Goal: Information Seeking & Learning: Compare options

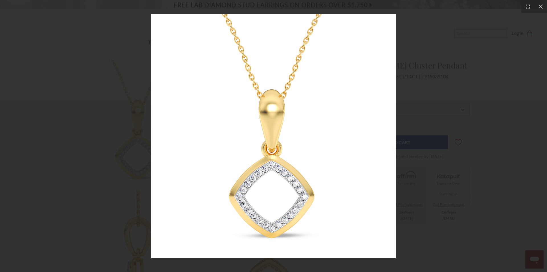
click at [275, 151] on img at bounding box center [273, 136] width 245 height 245
click at [539, 8] on icon at bounding box center [541, 7] width 6 height 6
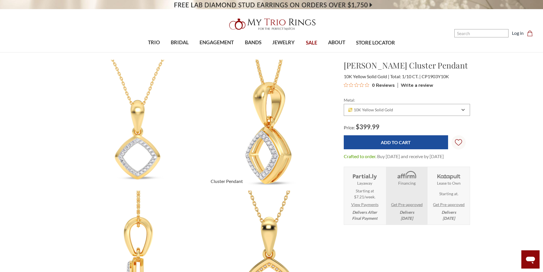
click at [261, 125] on img at bounding box center [269, 124] width 143 height 143
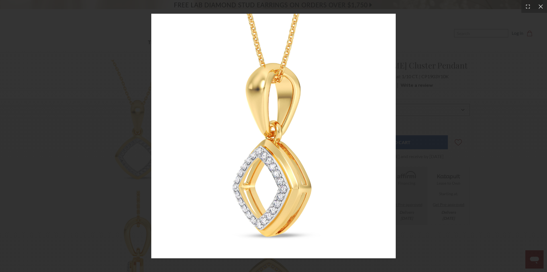
click at [282, 111] on img at bounding box center [273, 136] width 245 height 245
click at [541, 6] on icon at bounding box center [541, 6] width 4 height 4
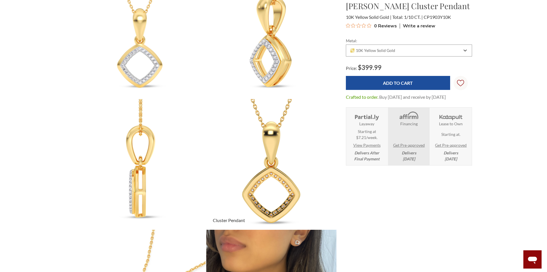
scroll to position [114, 0]
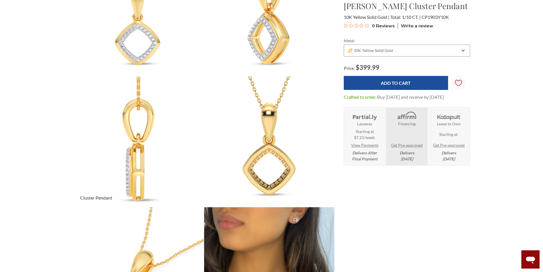
click at [130, 148] on img at bounding box center [138, 141] width 143 height 143
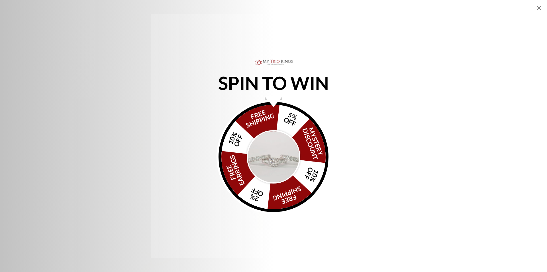
click at [539, 6] on icon "Close popup" at bounding box center [539, 8] width 7 height 7
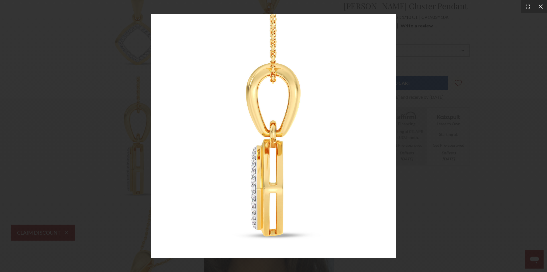
click at [541, 6] on icon at bounding box center [541, 6] width 4 height 4
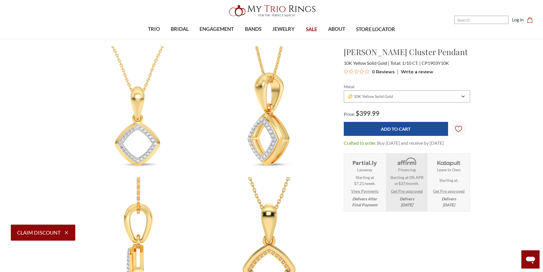
scroll to position [0, 0]
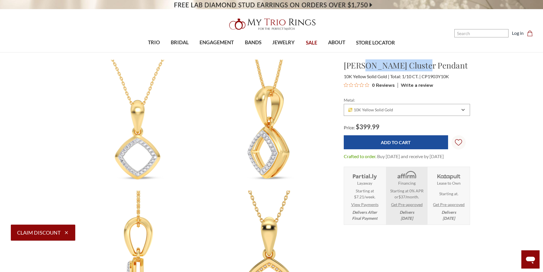
drag, startPoint x: 425, startPoint y: 64, endPoint x: 366, endPoint y: 66, distance: 59.3
click at [366, 66] on h1 "Anne Cluster Pendant" at bounding box center [407, 65] width 126 height 12
copy h1 "Cluster Pendant"
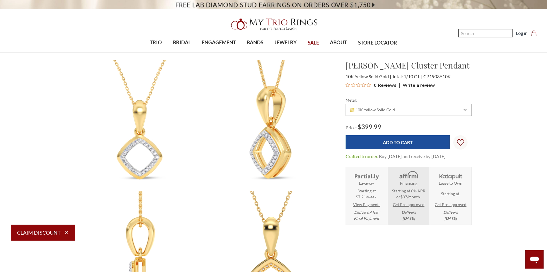
click at [463, 33] on input "Search" at bounding box center [486, 33] width 54 height 8
paste input "Cluster Pendant"
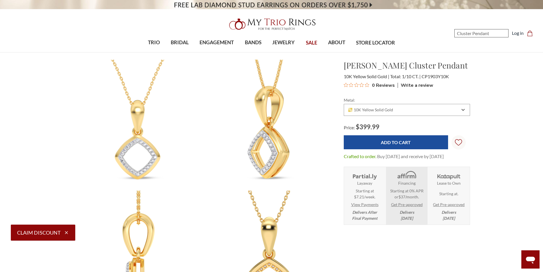
type input "Cluster Pendant"
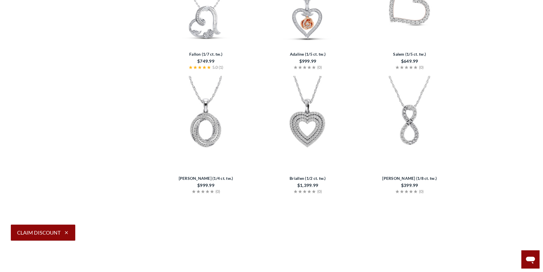
scroll to position [684, 0]
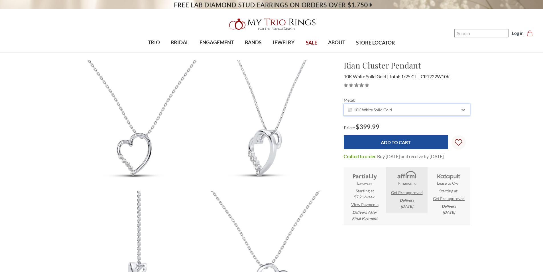
click at [464, 108] on icon "Combobox" at bounding box center [463, 109] width 3 height 3
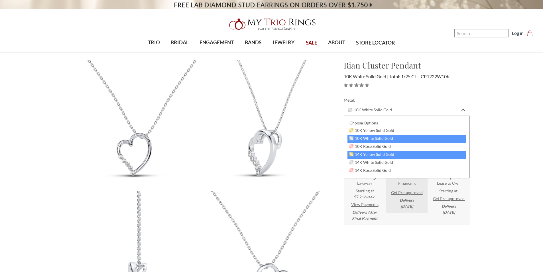
click at [364, 155] on span "14K Yellow Solid Gold" at bounding box center [372, 154] width 45 height 5
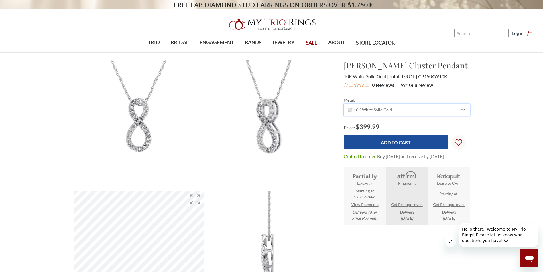
click at [462, 108] on icon "Combobox" at bounding box center [463, 109] width 3 height 3
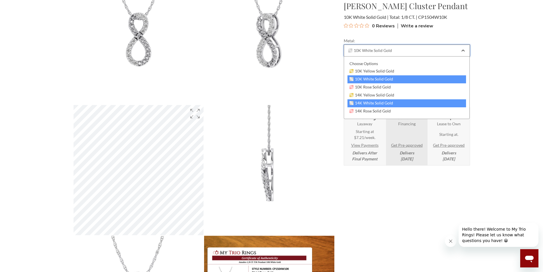
scroll to position [114, 0]
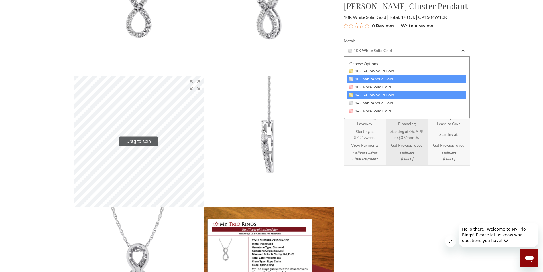
click at [363, 94] on span "14K Yellow Solid Gold" at bounding box center [372, 95] width 45 height 5
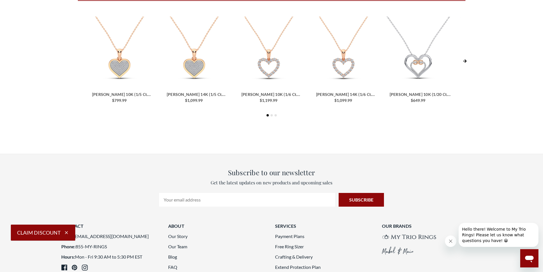
scroll to position [1682, 0]
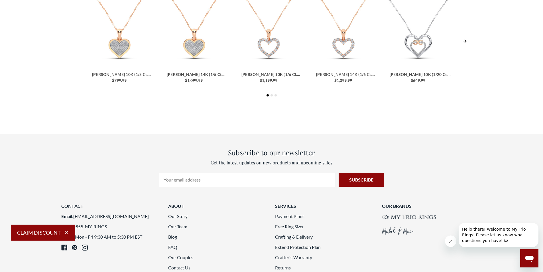
click at [465, 39] on icon "Next Slide" at bounding box center [465, 41] width 4 height 4
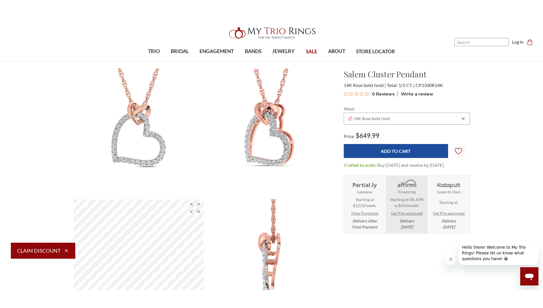
scroll to position [0, 0]
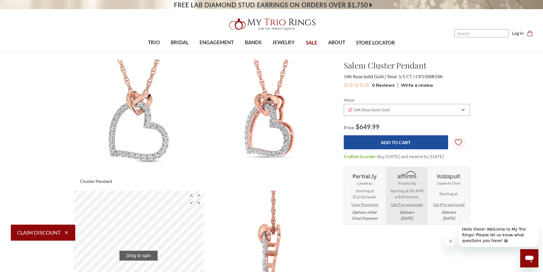
click at [135, 113] on img at bounding box center [138, 124] width 143 height 143
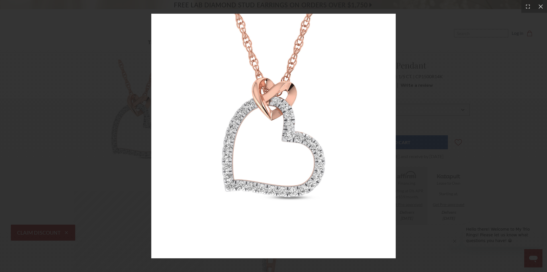
click at [276, 109] on img at bounding box center [273, 136] width 245 height 245
click at [542, 7] on icon at bounding box center [541, 7] width 6 height 6
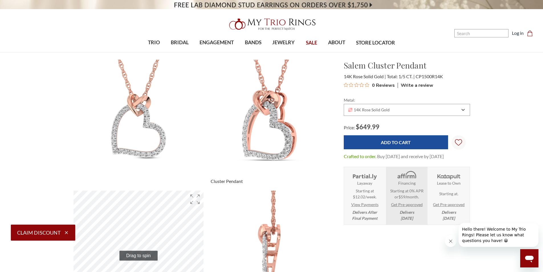
click at [272, 107] on img at bounding box center [269, 124] width 143 height 143
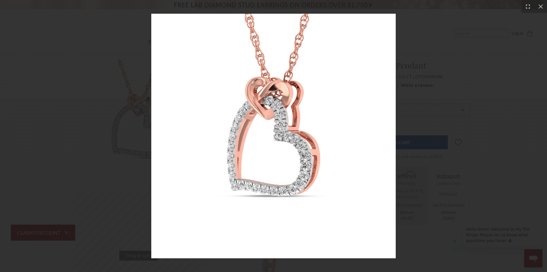
click at [530, 6] on icon at bounding box center [528, 7] width 4 height 4
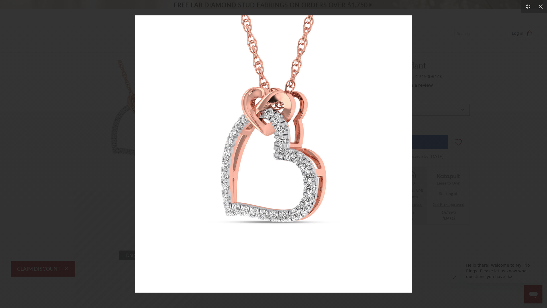
click at [301, 118] on img at bounding box center [273, 153] width 277 height 277
click at [540, 7] on icon at bounding box center [541, 7] width 6 height 6
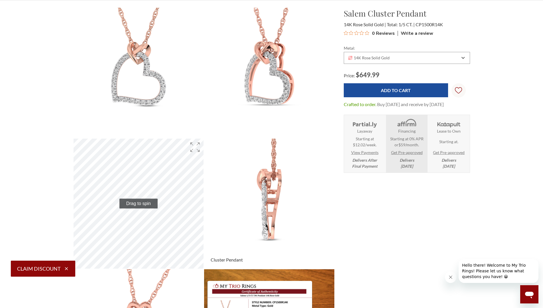
scroll to position [57, 0]
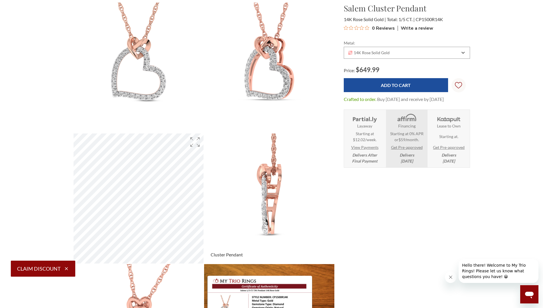
click at [275, 181] on img at bounding box center [269, 198] width 143 height 143
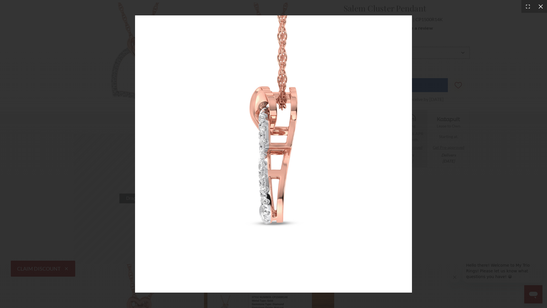
click at [542, 4] on icon at bounding box center [541, 7] width 6 height 6
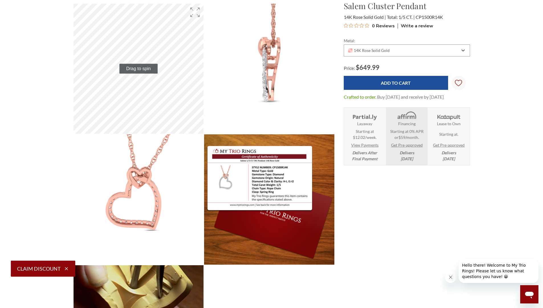
scroll to position [200, 0]
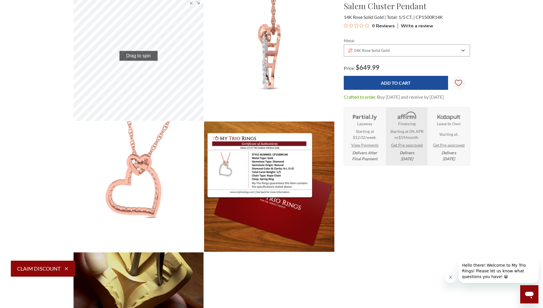
click at [451, 271] on icon "Close message from company" at bounding box center [450, 277] width 5 height 5
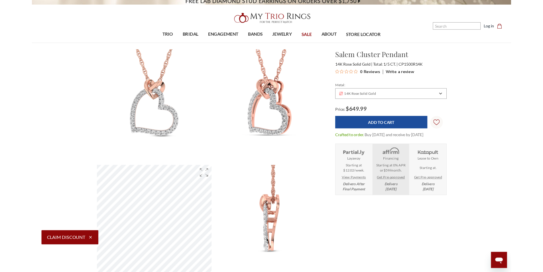
scroll to position [0, 0]
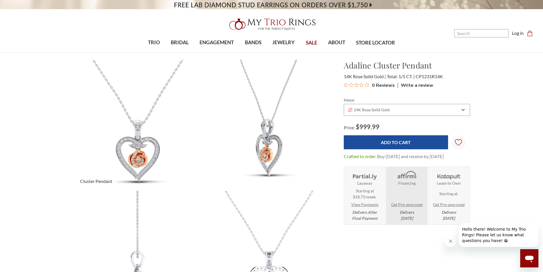
click at [136, 149] on img at bounding box center [138, 124] width 143 height 143
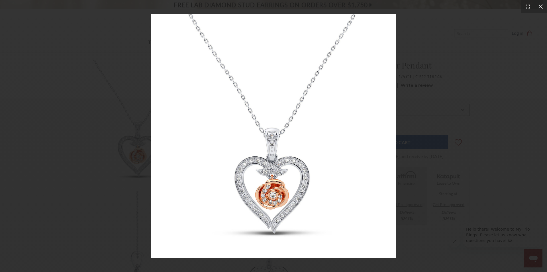
click at [541, 7] on icon at bounding box center [541, 6] width 4 height 4
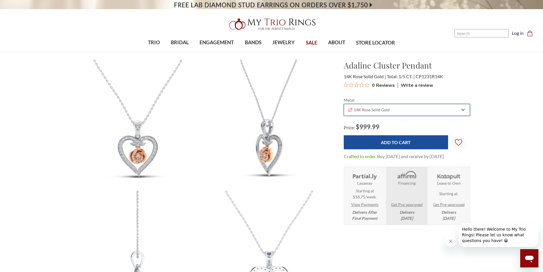
click at [420, 114] on div "14K Rose Solid Gold" at bounding box center [407, 110] width 126 height 12
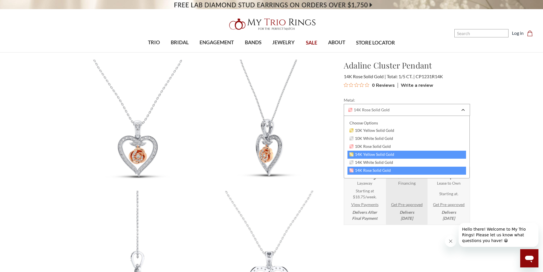
click at [363, 154] on span "14K Yellow Solid Gold" at bounding box center [372, 154] width 45 height 5
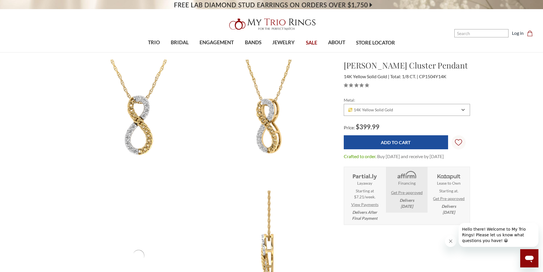
click at [135, 113] on img at bounding box center [138, 124] width 143 height 143
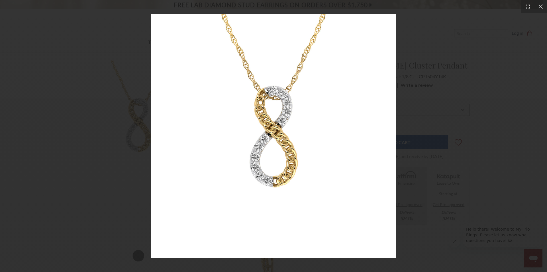
click at [276, 111] on img at bounding box center [273, 136] width 245 height 245
click at [275, 113] on img at bounding box center [273, 136] width 245 height 245
click at [139, 93] on div at bounding box center [273, 136] width 547 height 272
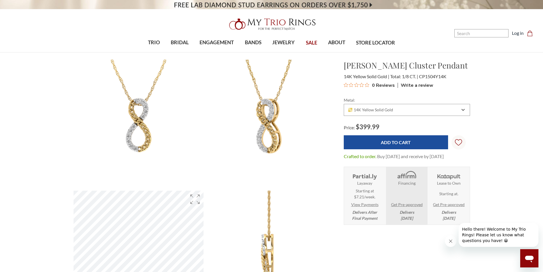
click at [139, 96] on img at bounding box center [139, 125] width 130 height 130
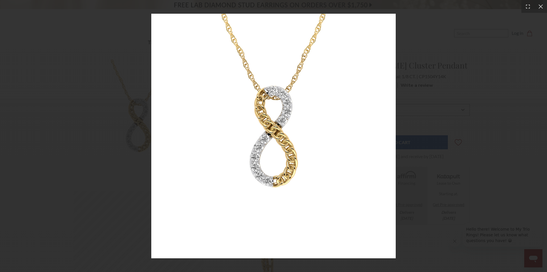
click at [281, 102] on img at bounding box center [273, 136] width 245 height 245
click at [541, 5] on icon at bounding box center [541, 7] width 6 height 6
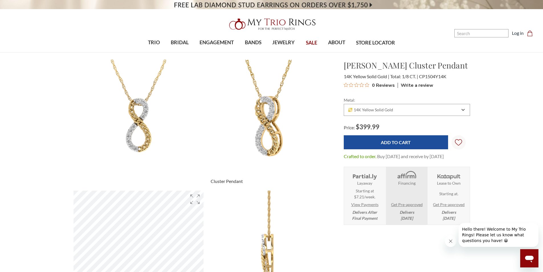
click at [259, 129] on img at bounding box center [269, 124] width 143 height 143
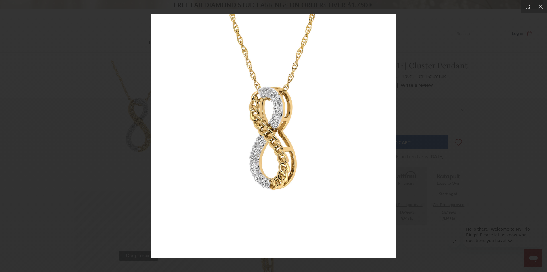
click at [242, 129] on img at bounding box center [273, 136] width 245 height 245
drag, startPoint x: 539, startPoint y: 4, endPoint x: 516, endPoint y: 22, distance: 28.5
click at [539, 4] on icon at bounding box center [541, 7] width 6 height 6
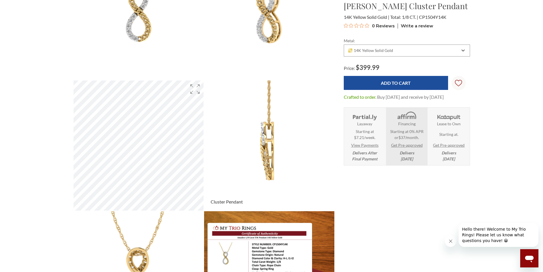
scroll to position [114, 0]
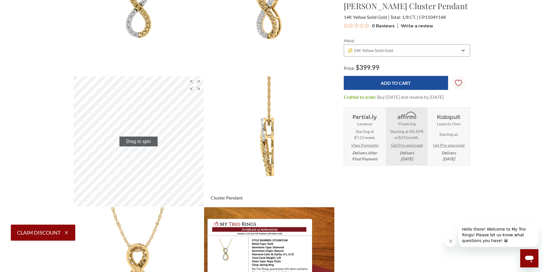
click at [268, 124] on img at bounding box center [269, 141] width 143 height 143
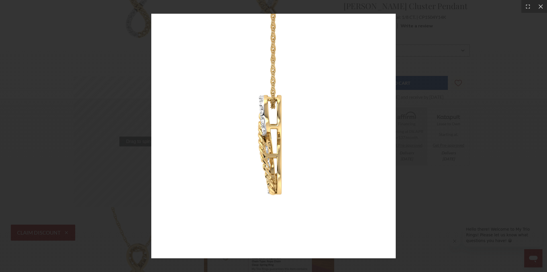
click at [274, 116] on img at bounding box center [273, 136] width 245 height 245
click at [539, 8] on icon at bounding box center [541, 7] width 6 height 6
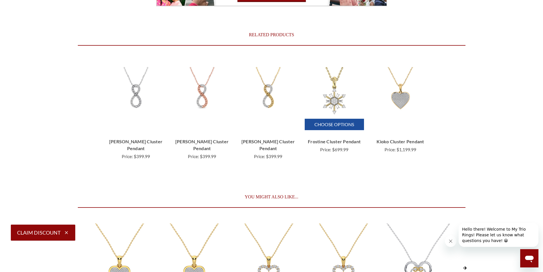
scroll to position [1454, 0]
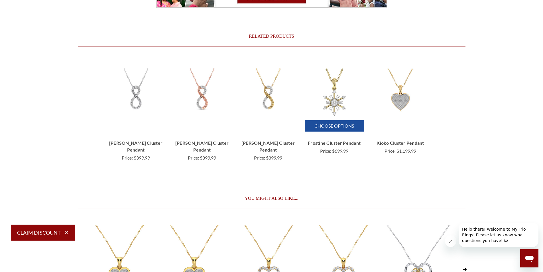
click at [339, 93] on img "Frostine 1/8 Carat T.W. Pendant 14K Yellow Gold, $699.99\a\a" at bounding box center [335, 97] width 58 height 58
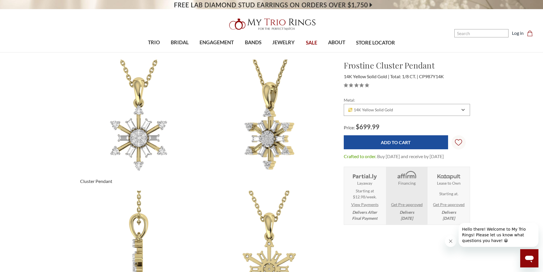
click at [131, 138] on img at bounding box center [138, 124] width 143 height 143
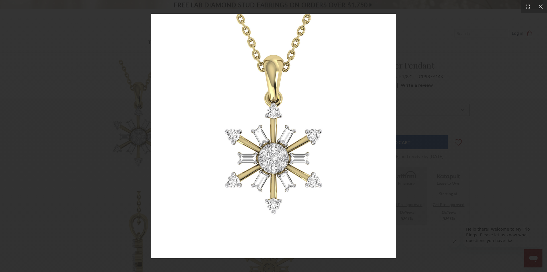
click at [283, 136] on img at bounding box center [273, 136] width 245 height 245
click at [539, 9] on icon at bounding box center [541, 7] width 6 height 6
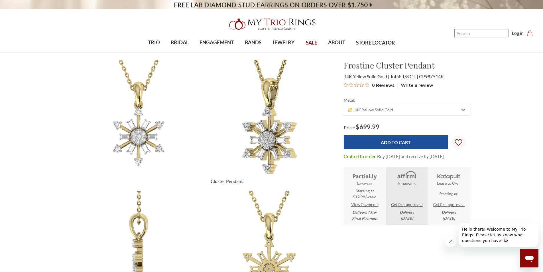
click at [263, 135] on img at bounding box center [269, 124] width 143 height 143
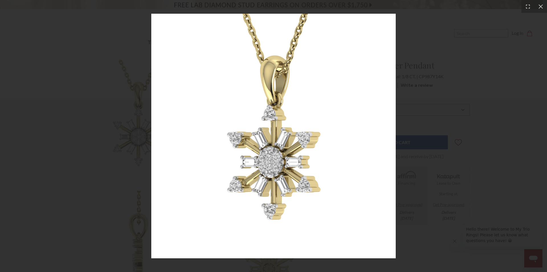
click at [273, 136] on img at bounding box center [273, 136] width 245 height 245
click at [543, 7] on icon at bounding box center [541, 7] width 6 height 6
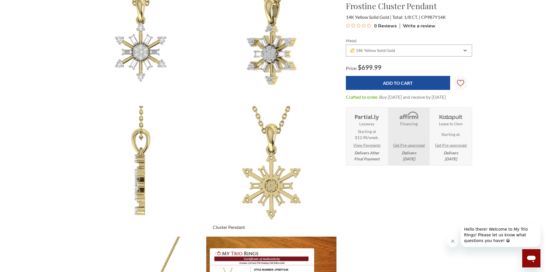
scroll to position [114, 0]
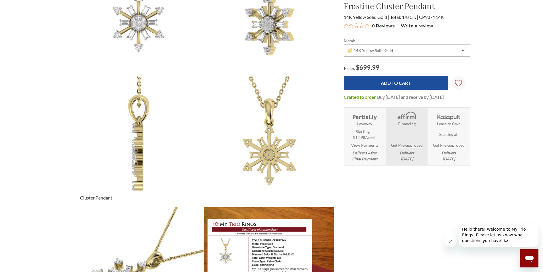
click at [144, 125] on img at bounding box center [138, 141] width 143 height 143
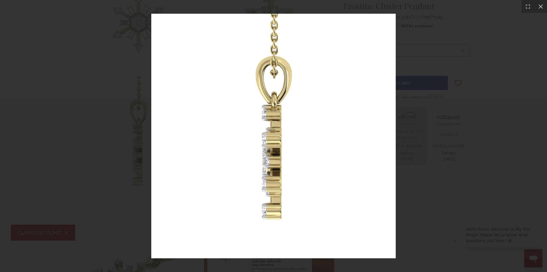
click at [290, 106] on img at bounding box center [273, 136] width 245 height 245
click at [320, 72] on img at bounding box center [273, 136] width 245 height 245
click at [276, 71] on img at bounding box center [273, 136] width 245 height 245
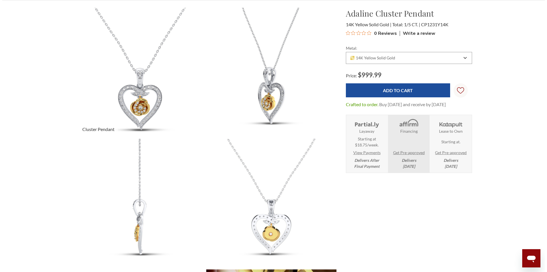
scroll to position [57, 0]
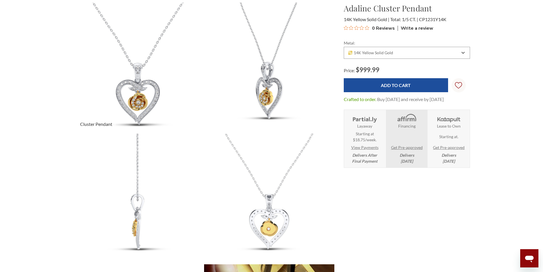
click at [145, 96] on img at bounding box center [138, 67] width 143 height 143
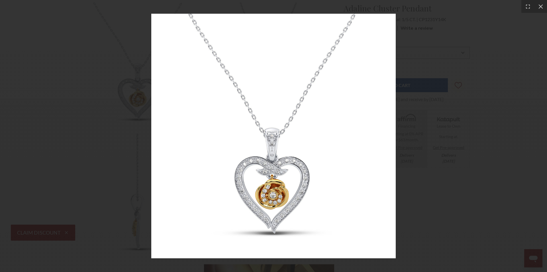
click at [264, 151] on img at bounding box center [273, 136] width 245 height 245
click at [540, 8] on icon at bounding box center [541, 7] width 6 height 6
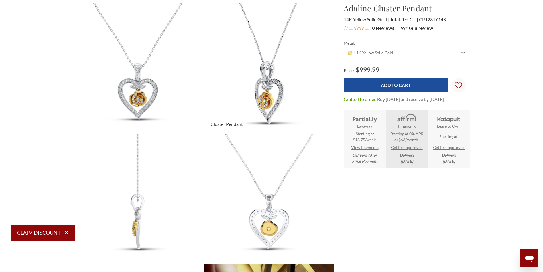
click at [281, 83] on img at bounding box center [269, 67] width 143 height 143
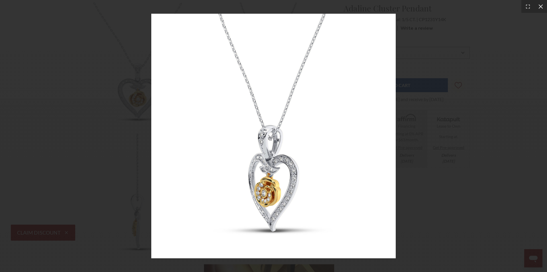
click at [542, 7] on icon at bounding box center [541, 7] width 6 height 6
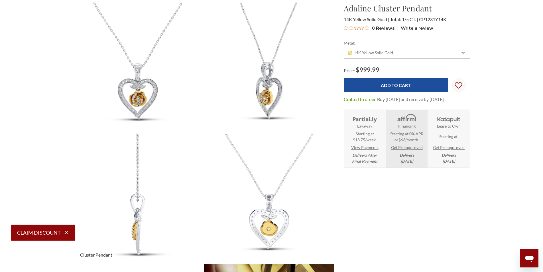
click at [139, 213] on img at bounding box center [138, 198] width 143 height 143
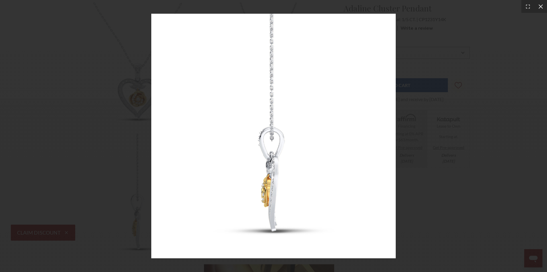
click at [538, 6] on icon at bounding box center [541, 7] width 6 height 6
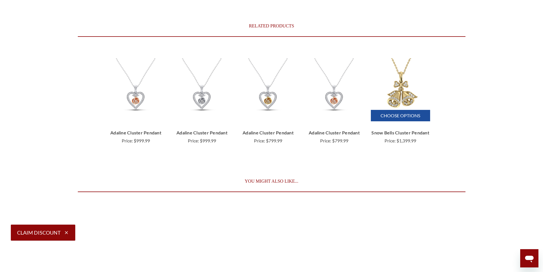
scroll to position [1340, 0]
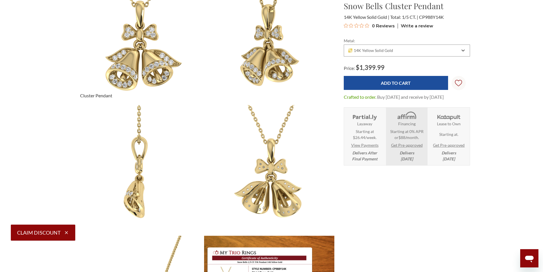
click at [143, 59] on img at bounding box center [138, 39] width 143 height 143
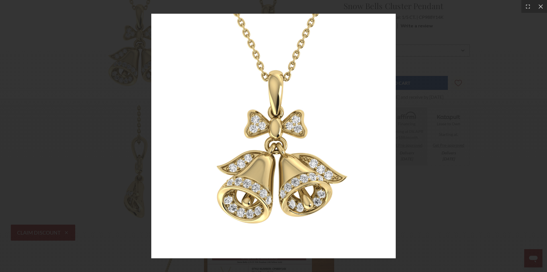
click at [263, 120] on img at bounding box center [273, 136] width 245 height 245
click at [538, 8] on icon at bounding box center [541, 7] width 6 height 6
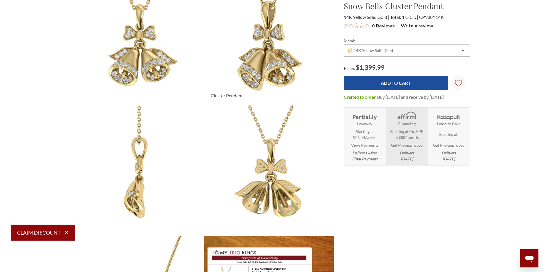
click at [277, 69] on img at bounding box center [269, 39] width 143 height 143
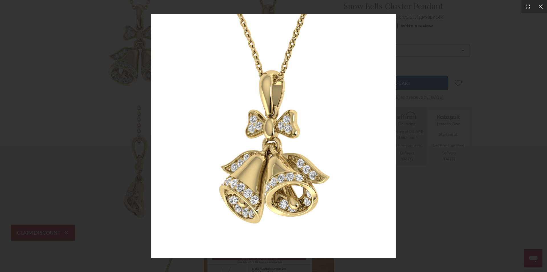
click at [543, 5] on div at bounding box center [541, 6] width 13 height 13
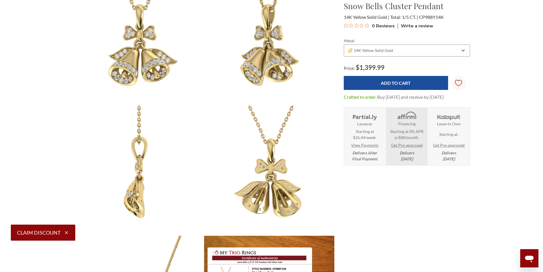
click at [153, 157] on img at bounding box center [139, 170] width 130 height 130
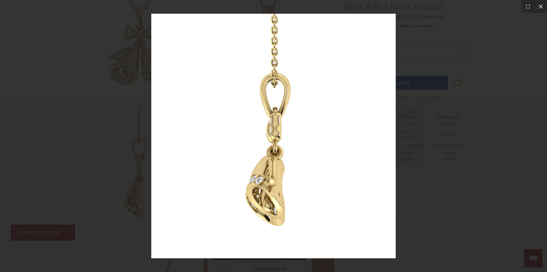
click at [541, 9] on icon at bounding box center [541, 7] width 6 height 6
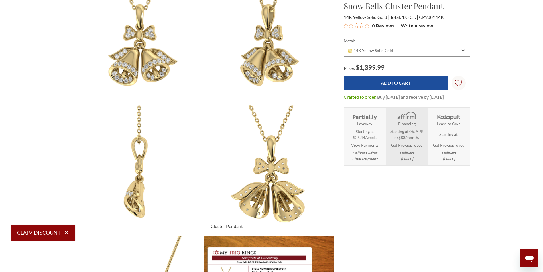
click at [279, 188] on img at bounding box center [269, 169] width 143 height 143
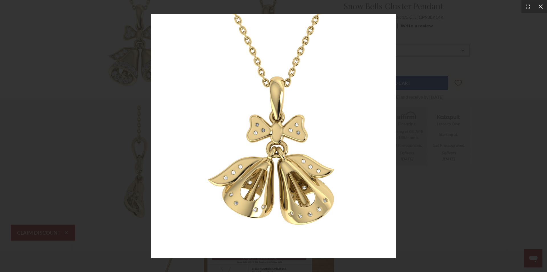
click at [539, 5] on icon at bounding box center [541, 6] width 4 height 4
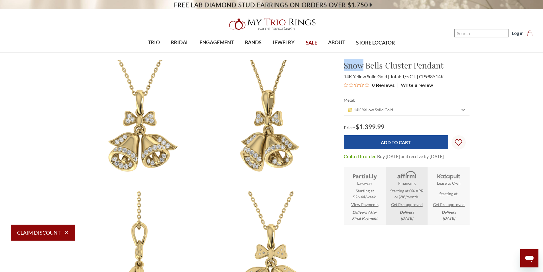
drag, startPoint x: 362, startPoint y: 66, endPoint x: 342, endPoint y: 65, distance: 19.7
click at [342, 65] on div "Snow Bells Cluster Pendant $1,399.99 14K Yellow Solid Gold Total: 1/5 CT. CP988…" at bounding box center [406, 74] width 135 height 31
copy h1 "Snow"
click at [463, 35] on input "Search" at bounding box center [481, 33] width 54 height 8
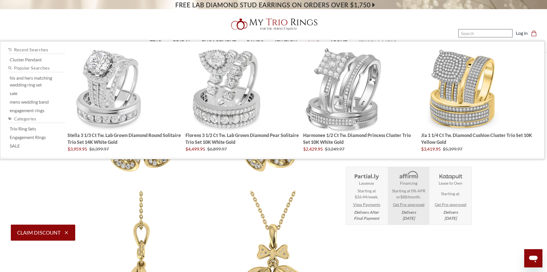
paste input "Snow"
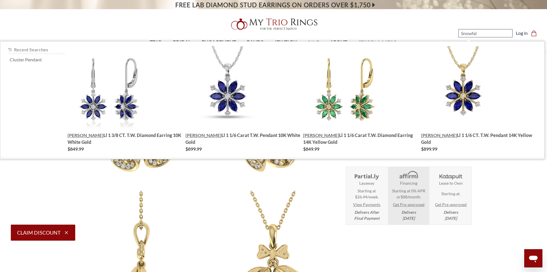
type input "Snowfall"
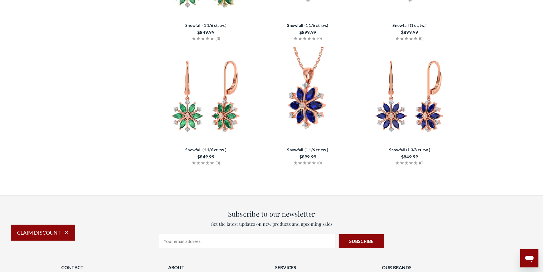
scroll to position [941, 0]
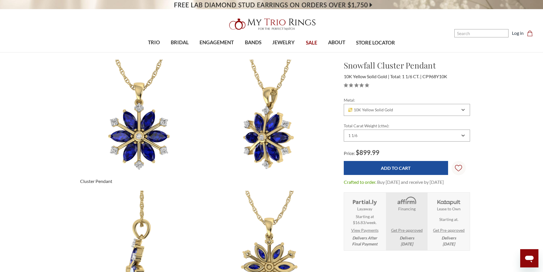
click at [145, 130] on img at bounding box center [138, 124] width 143 height 143
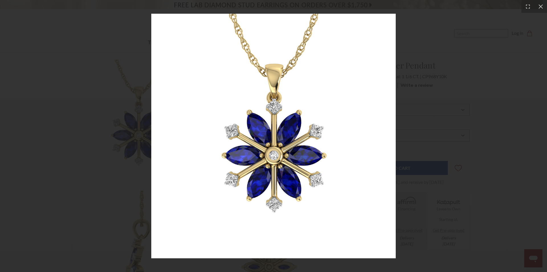
click at [284, 134] on img at bounding box center [273, 136] width 245 height 245
click at [541, 8] on icon at bounding box center [541, 7] width 6 height 6
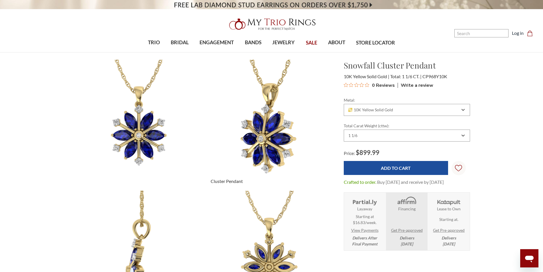
click at [285, 130] on img at bounding box center [269, 124] width 143 height 143
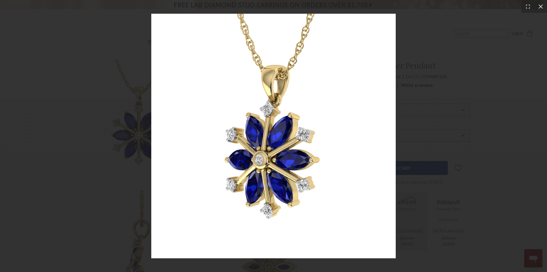
click at [541, 4] on icon at bounding box center [541, 7] width 6 height 6
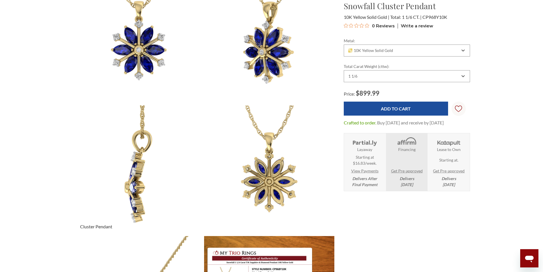
scroll to position [86, 0]
click at [140, 170] on img at bounding box center [138, 169] width 143 height 143
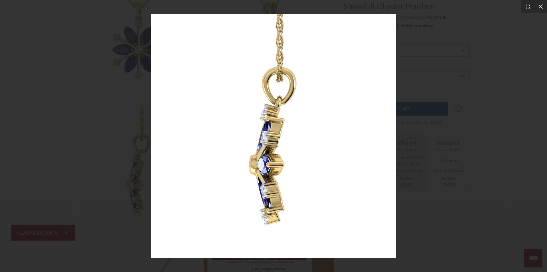
click at [541, 5] on icon at bounding box center [541, 7] width 6 height 6
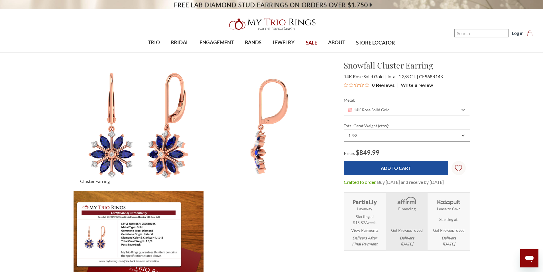
click at [161, 126] on img at bounding box center [138, 124] width 143 height 143
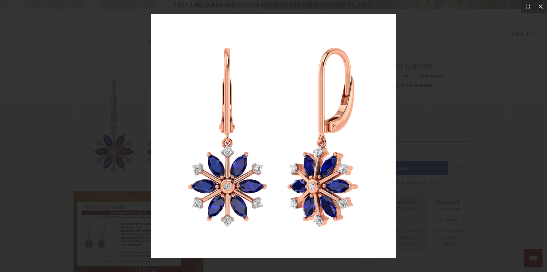
click at [540, 6] on icon at bounding box center [541, 6] width 4 height 4
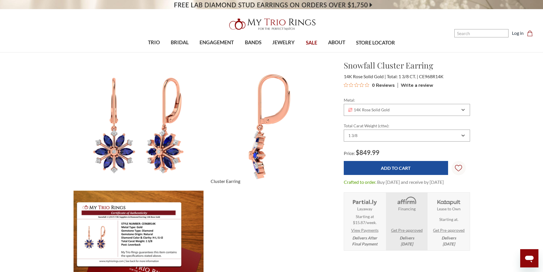
click at [262, 128] on img at bounding box center [269, 124] width 143 height 143
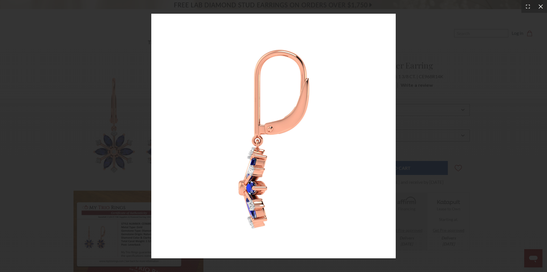
click at [539, 5] on icon at bounding box center [541, 6] width 4 height 4
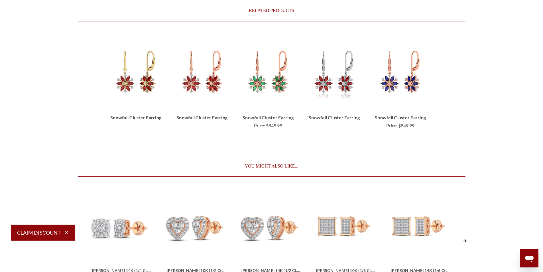
scroll to position [1140, 0]
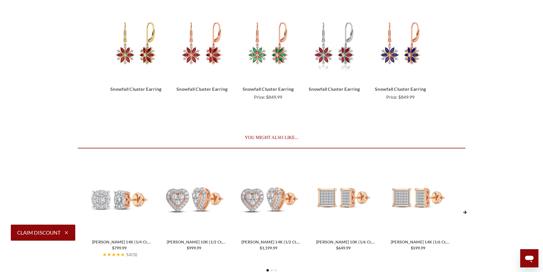
click at [465, 212] on icon "Next Slide" at bounding box center [464, 211] width 3 height 3
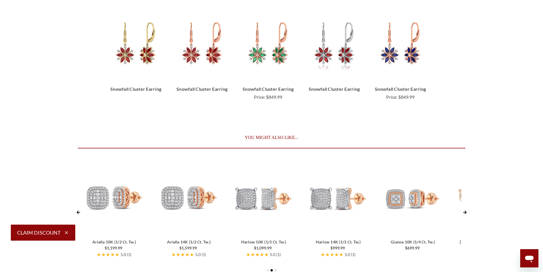
click at [466, 210] on icon "Next Slide" at bounding box center [465, 212] width 4 height 4
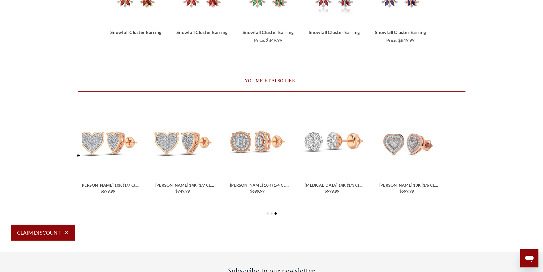
scroll to position [1197, 0]
click at [79, 155] on icon "Previous Slide" at bounding box center [77, 154] width 3 height 3
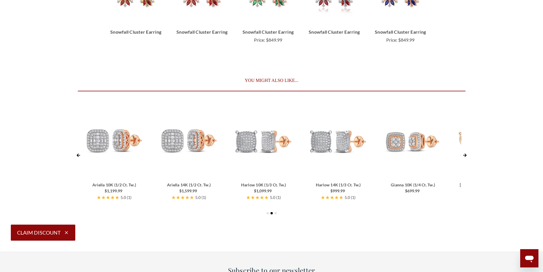
click at [402, 155] on img at bounding box center [412, 141] width 69 height 69
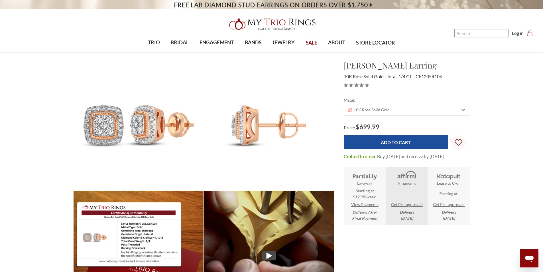
click at [132, 126] on img at bounding box center [138, 124] width 143 height 143
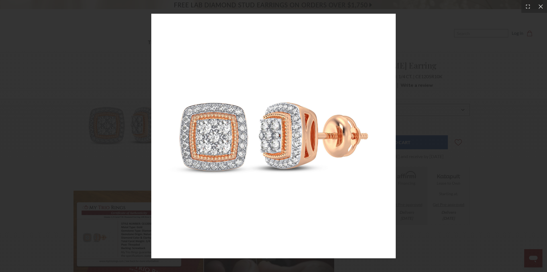
click at [233, 123] on img at bounding box center [273, 136] width 245 height 245
click at [543, 7] on icon at bounding box center [541, 7] width 6 height 6
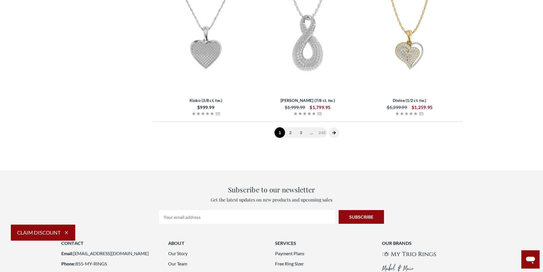
scroll to position [1226, 0]
click at [291, 128] on link "2" at bounding box center [290, 131] width 11 height 11
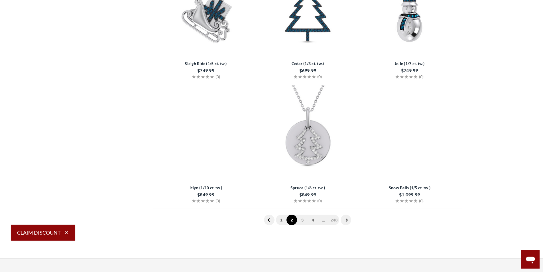
scroll to position [1173, 0]
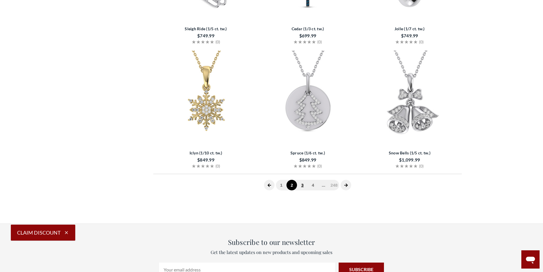
click at [303, 185] on link "3" at bounding box center [302, 185] width 11 height 11
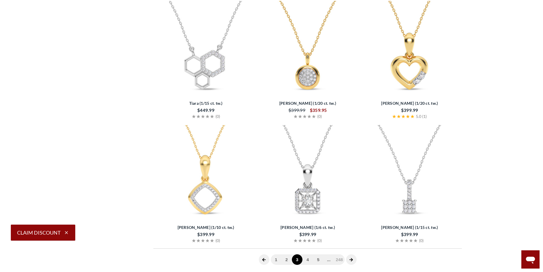
scroll to position [1116, 0]
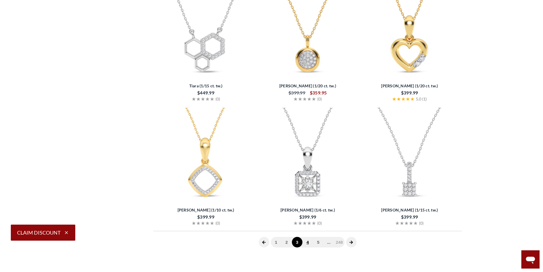
click at [308, 242] on link "4" at bounding box center [307, 242] width 11 height 11
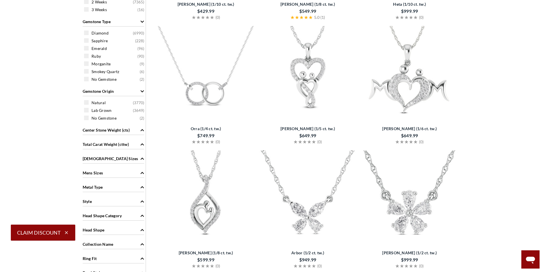
scroll to position [203, 0]
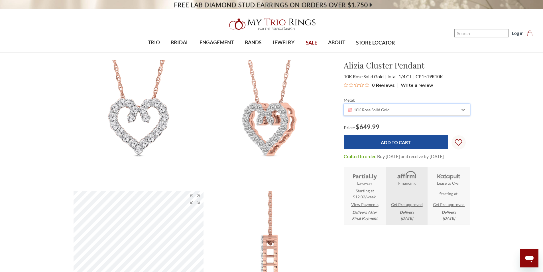
click at [374, 109] on span "10K Rose Solid Gold" at bounding box center [369, 109] width 42 height 5
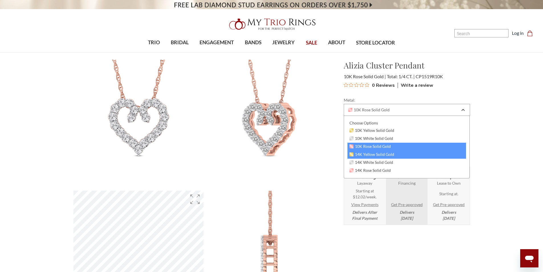
click at [363, 152] on span "14K Yellow Solid Gold" at bounding box center [372, 154] width 45 height 5
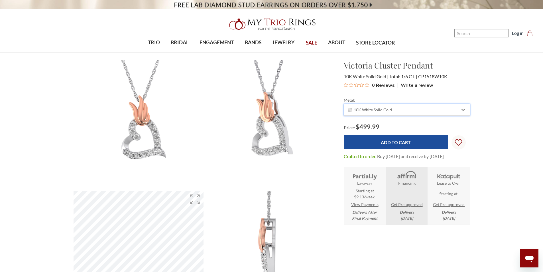
click at [394, 108] on div "10K White Solid Gold" at bounding box center [404, 109] width 113 height 5
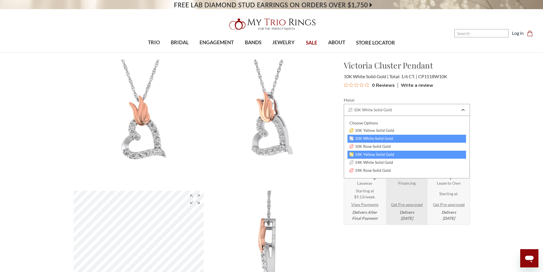
click at [368, 153] on span "14K Yellow Solid Gold" at bounding box center [372, 154] width 45 height 5
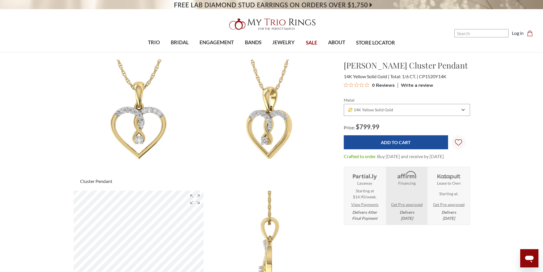
click at [141, 119] on img at bounding box center [138, 124] width 143 height 143
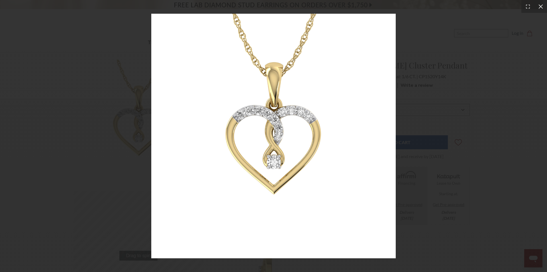
click at [542, 4] on icon at bounding box center [541, 7] width 6 height 6
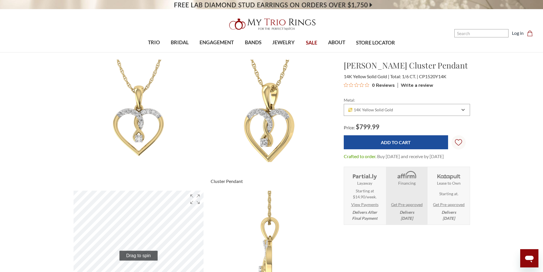
click at [274, 124] on img at bounding box center [269, 124] width 143 height 143
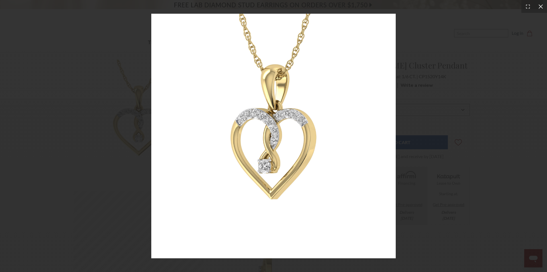
click at [539, 9] on icon at bounding box center [541, 7] width 6 height 6
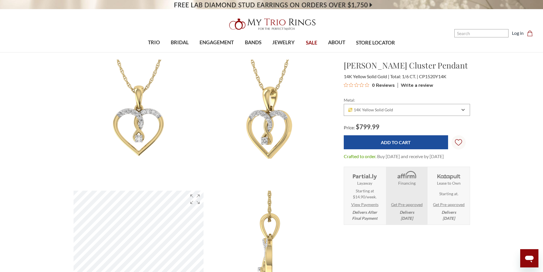
click at [279, 208] on img at bounding box center [269, 255] width 143 height 143
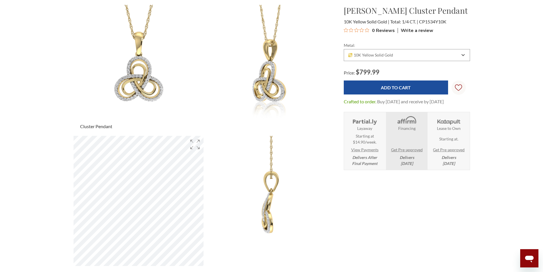
scroll to position [57, 0]
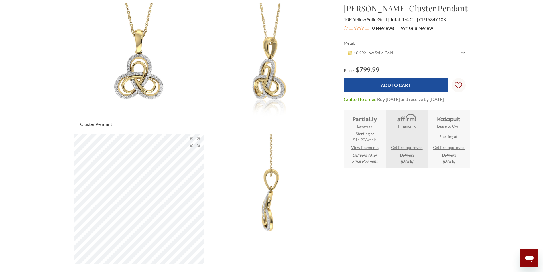
click at [133, 75] on img at bounding box center [138, 67] width 143 height 143
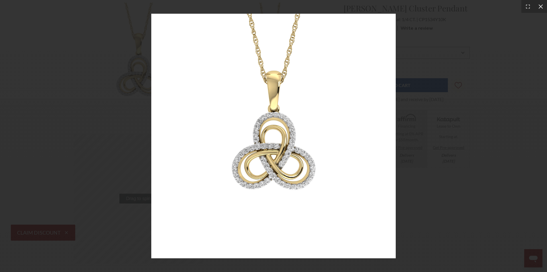
click at [539, 7] on icon at bounding box center [541, 7] width 6 height 6
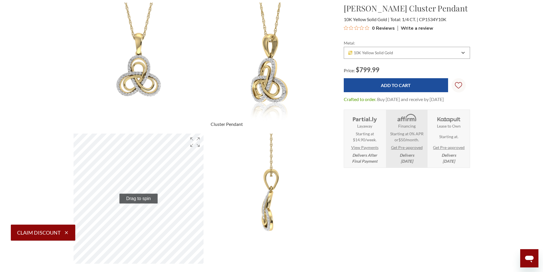
click at [288, 72] on img at bounding box center [269, 67] width 143 height 143
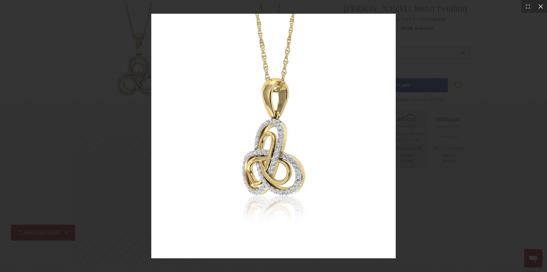
click at [540, 7] on icon at bounding box center [541, 7] width 6 height 6
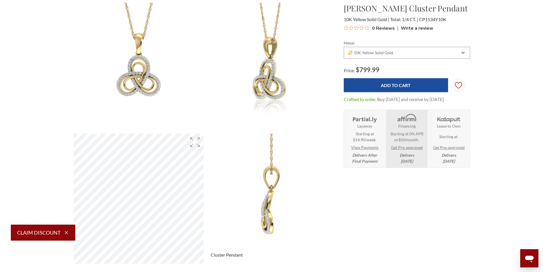
click at [275, 181] on img at bounding box center [269, 198] width 143 height 143
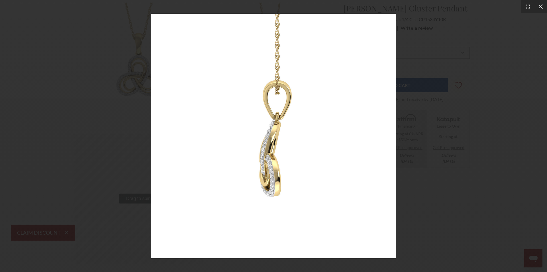
click at [539, 5] on icon at bounding box center [541, 6] width 4 height 4
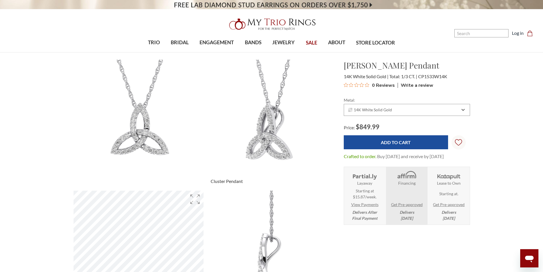
click at [233, 112] on img at bounding box center [269, 124] width 143 height 143
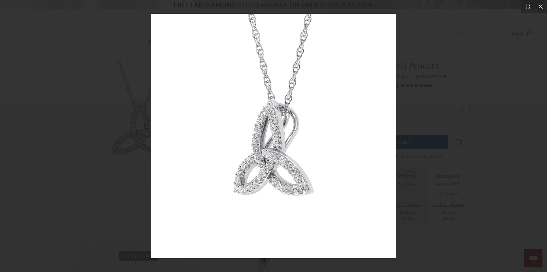
click at [542, 7] on icon at bounding box center [541, 7] width 6 height 6
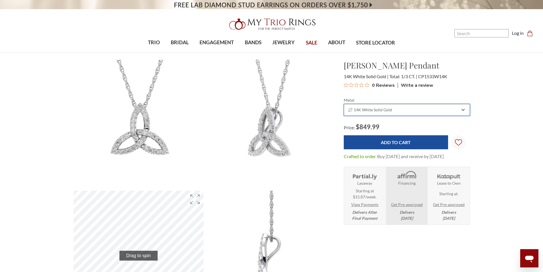
click at [372, 106] on div "14K White Solid Gold" at bounding box center [407, 110] width 126 height 12
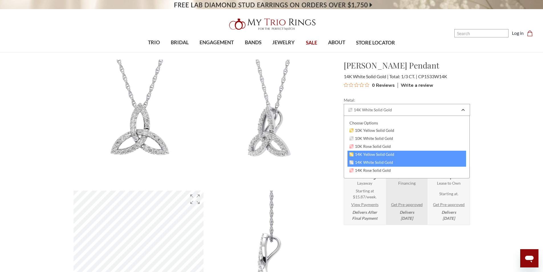
click at [363, 153] on span "14K Yellow Solid Gold" at bounding box center [372, 154] width 45 height 5
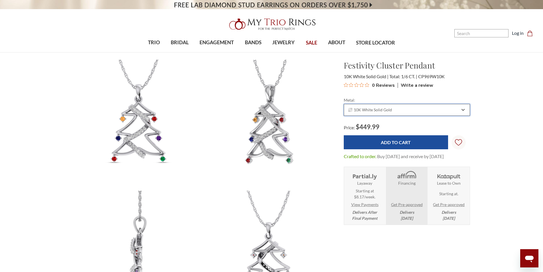
click at [403, 110] on div "10K White Solid Gold" at bounding box center [404, 109] width 113 height 5
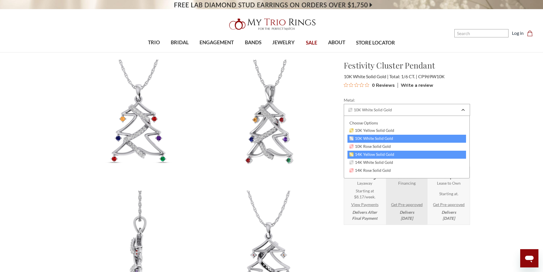
click at [359, 154] on span "14K Yellow Solid Gold" at bounding box center [372, 154] width 45 height 5
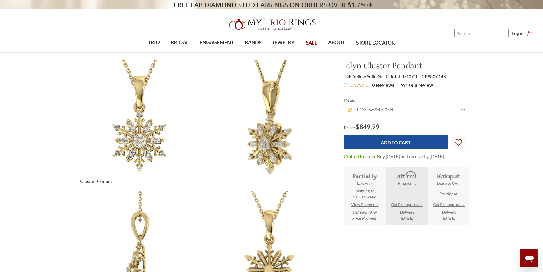
click at [138, 132] on img at bounding box center [138, 124] width 143 height 143
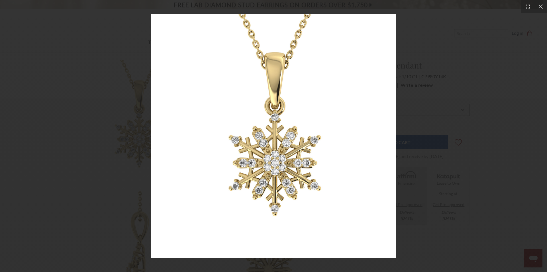
click at [286, 149] on img at bounding box center [273, 136] width 245 height 245
click at [539, 8] on icon at bounding box center [541, 6] width 4 height 4
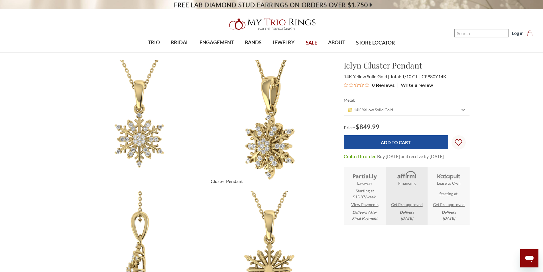
click at [277, 128] on img at bounding box center [269, 124] width 143 height 143
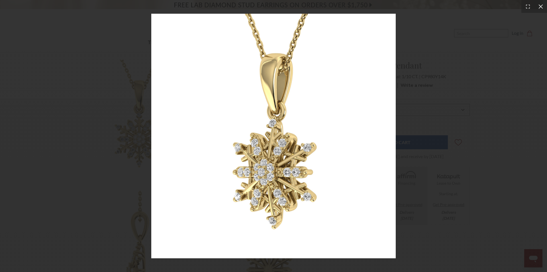
click at [537, 6] on div at bounding box center [541, 6] width 13 height 13
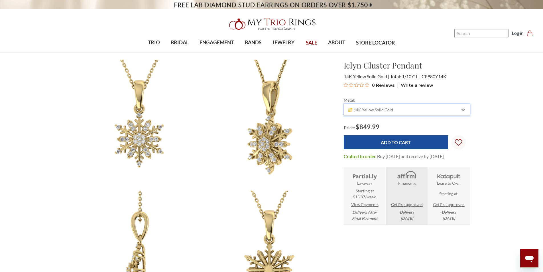
click at [381, 113] on div "14K Yellow Solid Gold" at bounding box center [407, 110] width 126 height 12
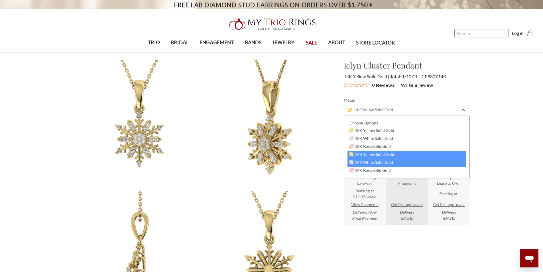
click at [362, 162] on span "14K White Solid Gold" at bounding box center [372, 162] width 44 height 5
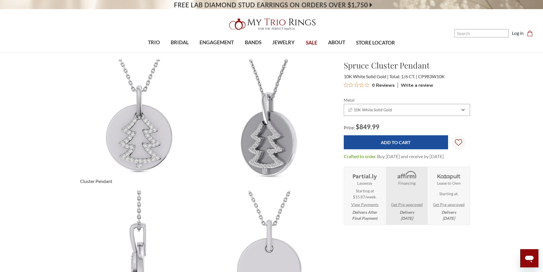
click at [132, 129] on img at bounding box center [138, 124] width 143 height 143
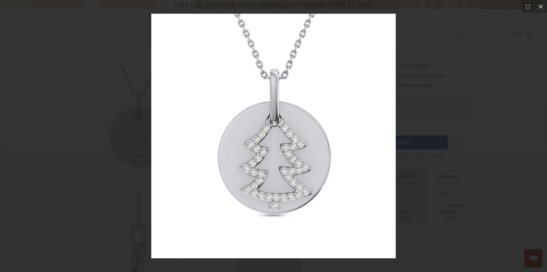
click at [540, 11] on div at bounding box center [541, 6] width 13 height 13
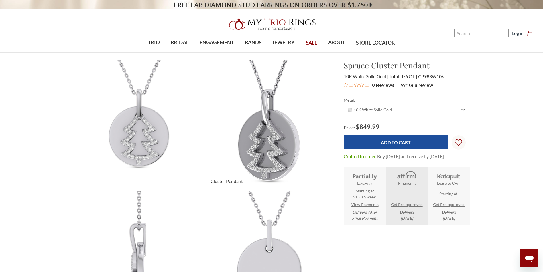
click at [267, 118] on img at bounding box center [269, 124] width 143 height 143
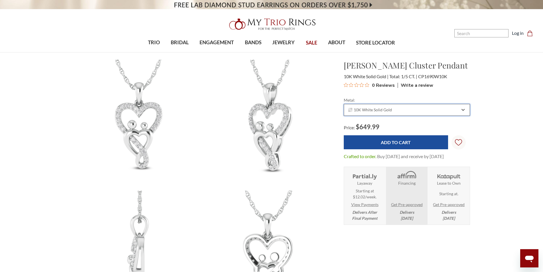
drag, startPoint x: 381, startPoint y: 105, endPoint x: 379, endPoint y: 112, distance: 6.6
click at [381, 105] on div "10K White Solid Gold" at bounding box center [407, 110] width 126 height 12
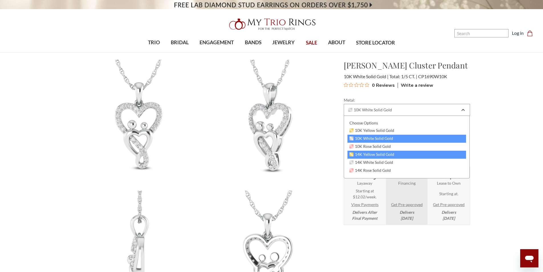
click at [365, 152] on span "14K Yellow Solid Gold" at bounding box center [372, 154] width 45 height 5
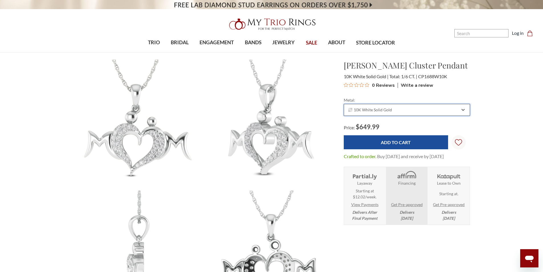
click at [378, 107] on span "10K White Solid Gold" at bounding box center [370, 109] width 44 height 5
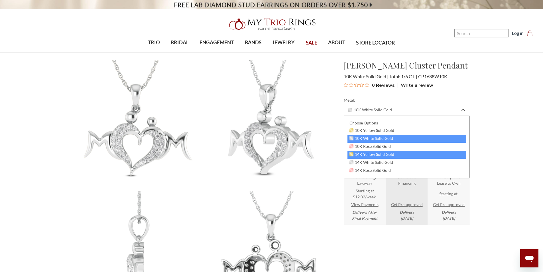
click at [370, 155] on span "14K Yellow Solid Gold" at bounding box center [372, 154] width 45 height 5
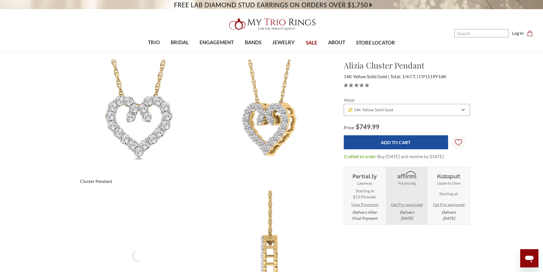
click at [129, 120] on img at bounding box center [138, 124] width 143 height 143
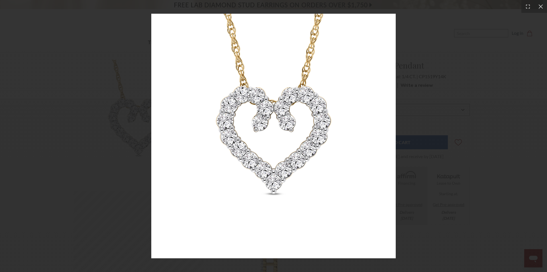
click at [232, 85] on img at bounding box center [273, 136] width 245 height 245
click at [540, 4] on icon at bounding box center [541, 7] width 6 height 6
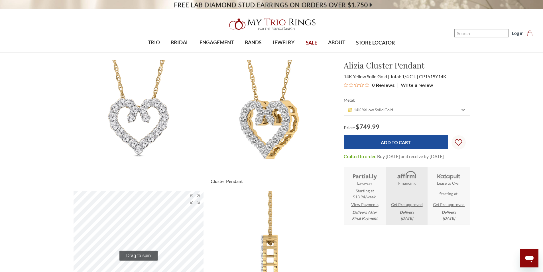
click at [263, 111] on img at bounding box center [269, 124] width 143 height 143
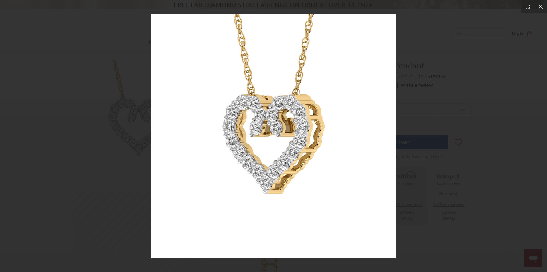
click at [541, 7] on icon at bounding box center [541, 6] width 4 height 4
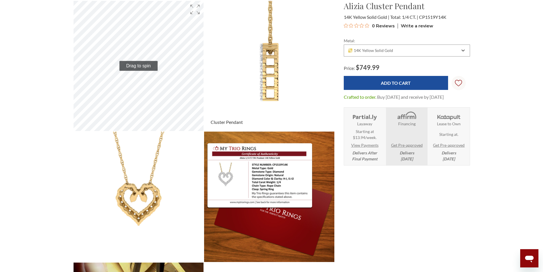
scroll to position [200, 0]
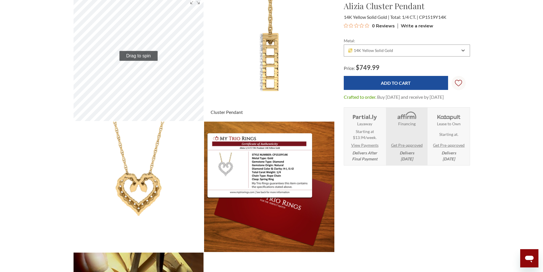
click at [280, 72] on img at bounding box center [269, 55] width 143 height 143
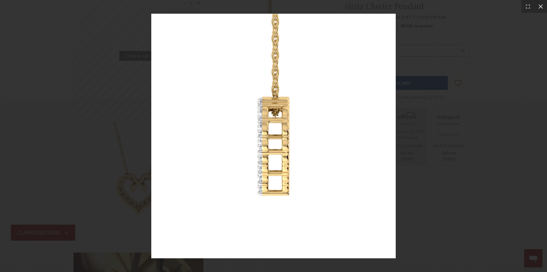
click at [541, 6] on icon at bounding box center [541, 7] width 6 height 6
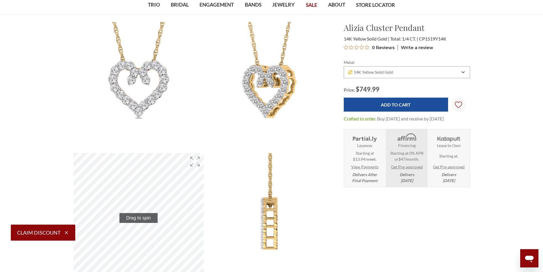
scroll to position [0, 0]
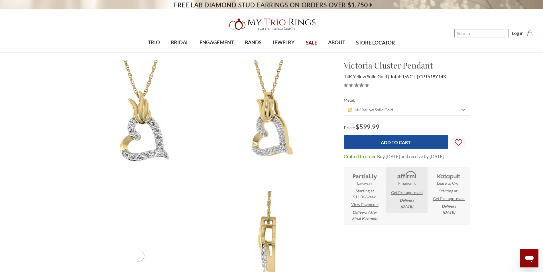
click at [146, 125] on img at bounding box center [138, 124] width 143 height 143
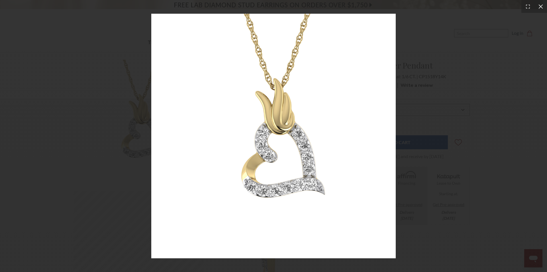
click at [538, 6] on div at bounding box center [541, 6] width 13 height 13
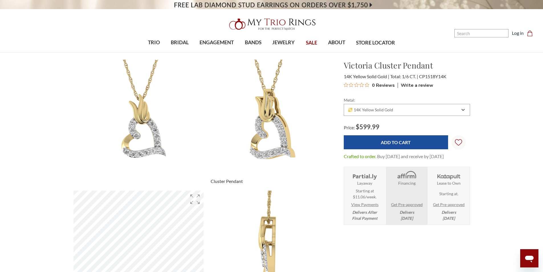
click at [257, 134] on img at bounding box center [269, 124] width 143 height 143
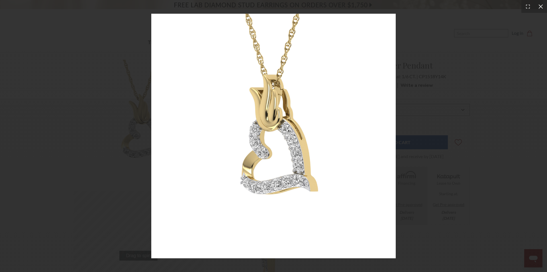
click at [540, 9] on icon at bounding box center [541, 7] width 6 height 6
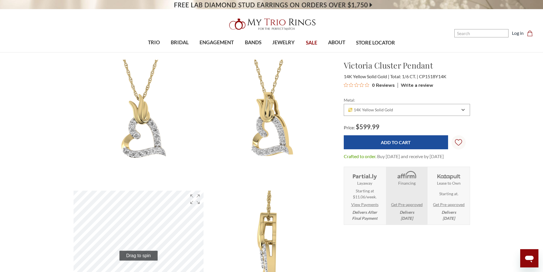
click at [280, 221] on img at bounding box center [269, 255] width 143 height 143
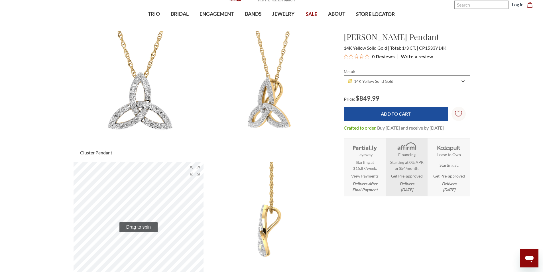
click at [144, 92] on img at bounding box center [138, 96] width 143 height 143
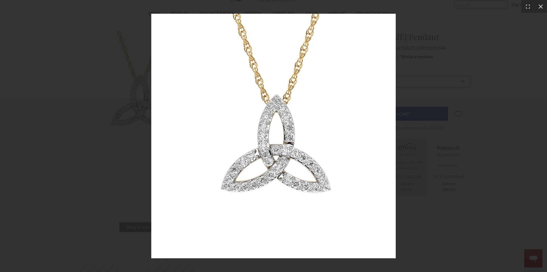
click at [540, 6] on icon at bounding box center [541, 7] width 6 height 6
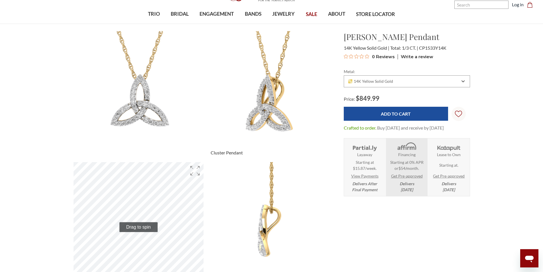
click at [271, 109] on img at bounding box center [269, 96] width 143 height 143
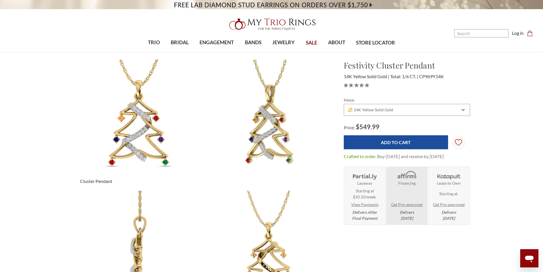
click at [139, 127] on img at bounding box center [138, 124] width 143 height 143
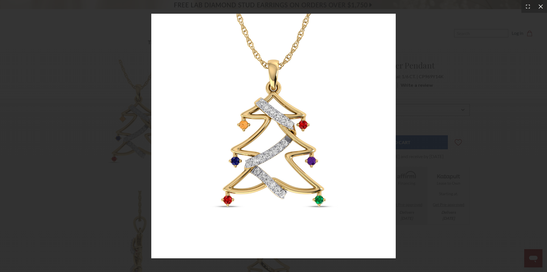
click at [541, 11] on div at bounding box center [541, 6] width 13 height 13
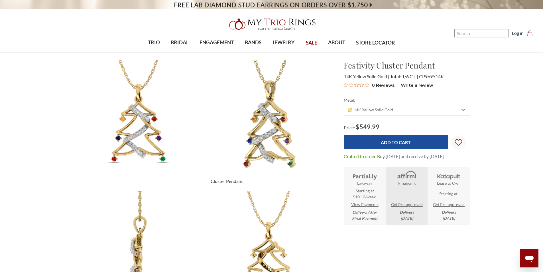
click at [268, 129] on img at bounding box center [269, 124] width 143 height 143
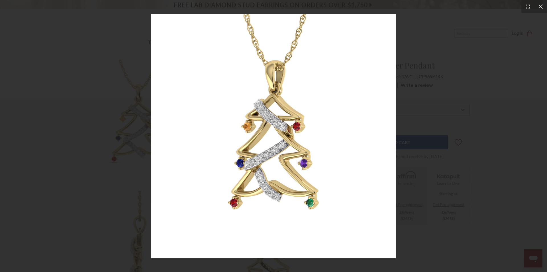
click at [540, 7] on icon at bounding box center [541, 6] width 4 height 4
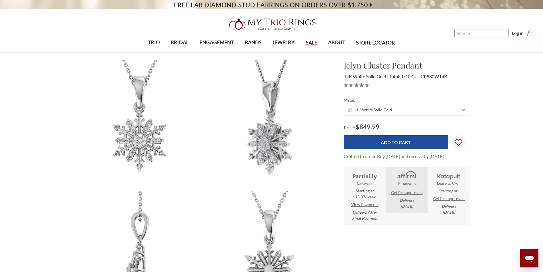
click at [135, 111] on img at bounding box center [138, 124] width 143 height 143
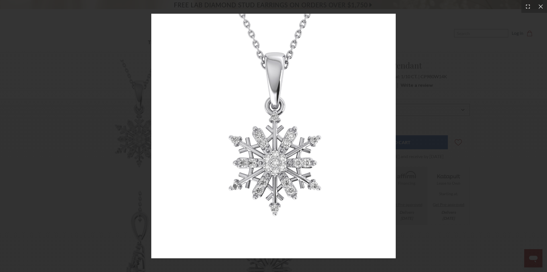
drag, startPoint x: 543, startPoint y: 7, endPoint x: 534, endPoint y: 12, distance: 10.5
click at [543, 7] on icon at bounding box center [541, 7] width 6 height 6
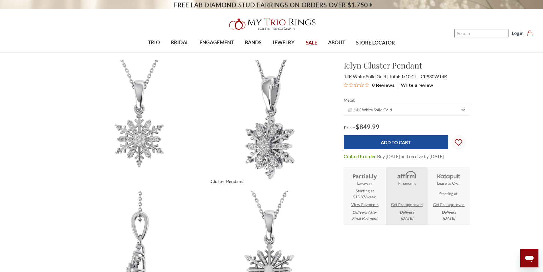
click at [261, 107] on img at bounding box center [269, 124] width 143 height 143
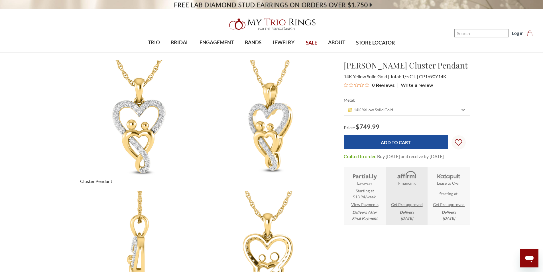
click at [139, 111] on img at bounding box center [138, 124] width 143 height 143
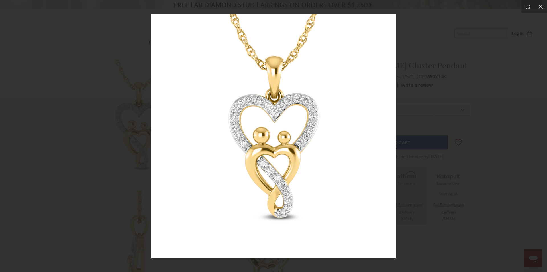
click at [541, 8] on icon at bounding box center [541, 7] width 6 height 6
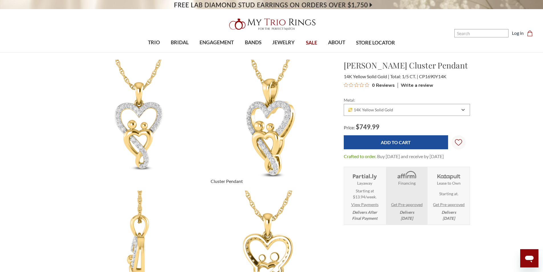
click at [276, 113] on img at bounding box center [269, 124] width 143 height 143
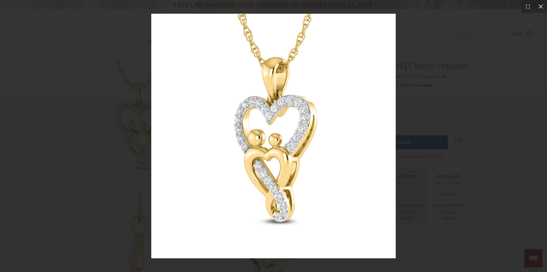
click at [541, 7] on icon at bounding box center [541, 6] width 4 height 4
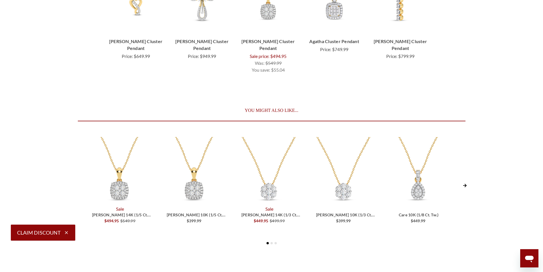
scroll to position [1482, 0]
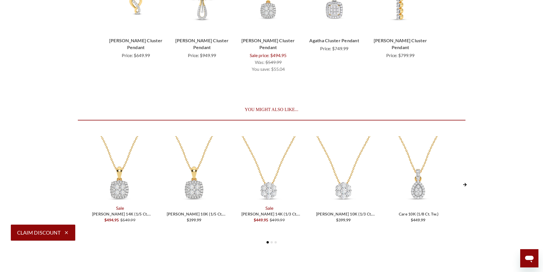
click at [465, 183] on icon "Next Slide" at bounding box center [464, 184] width 3 height 3
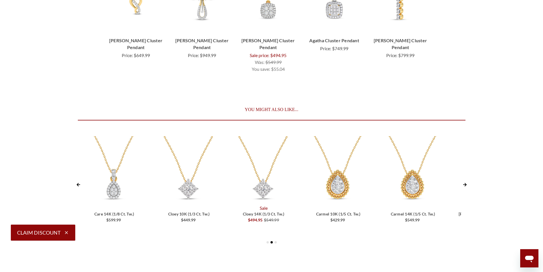
click at [115, 211] on span "Care 14K (1/8 ct. tw.)" at bounding box center [114, 213] width 40 height 5
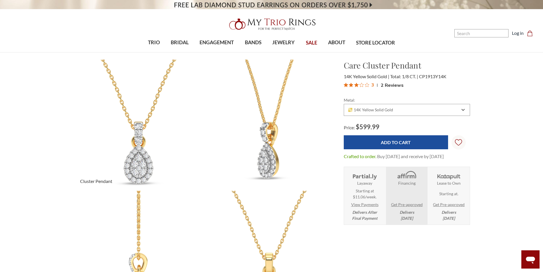
click at [143, 158] on img at bounding box center [138, 124] width 143 height 143
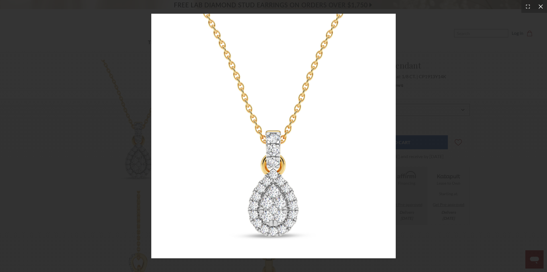
click at [538, 8] on icon at bounding box center [541, 7] width 6 height 6
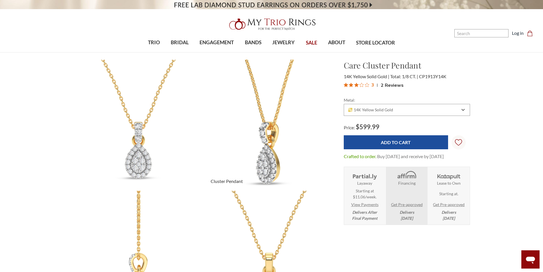
click at [268, 144] on img at bounding box center [269, 124] width 143 height 143
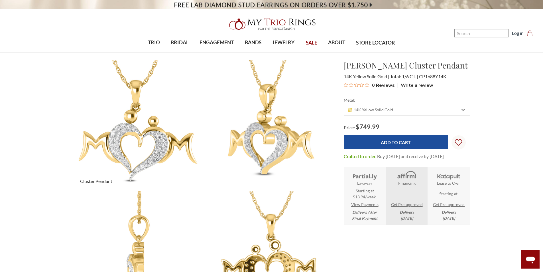
drag, startPoint x: 135, startPoint y: 139, endPoint x: 127, endPoint y: 128, distance: 13.2
click at [127, 128] on img at bounding box center [138, 124] width 143 height 143
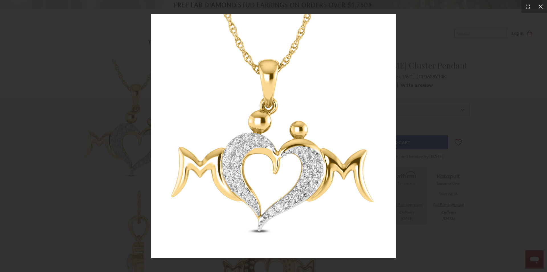
click at [538, 7] on icon at bounding box center [541, 7] width 6 height 6
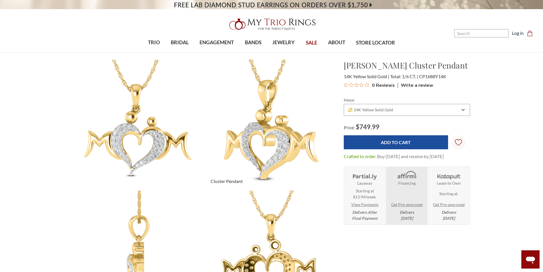
click at [273, 116] on img at bounding box center [269, 124] width 143 height 143
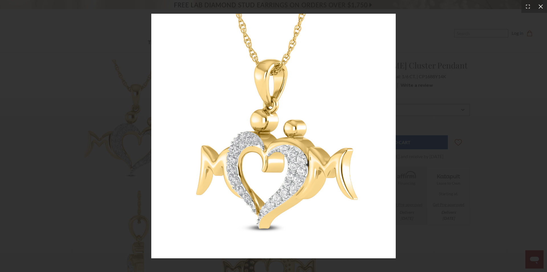
click at [539, 6] on icon at bounding box center [541, 7] width 6 height 6
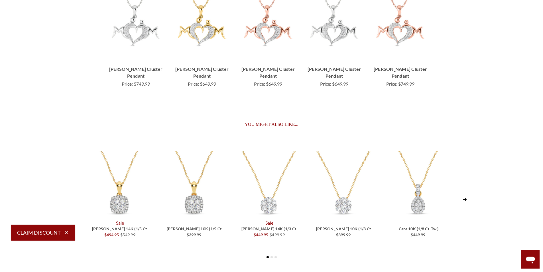
scroll to position [1511, 0]
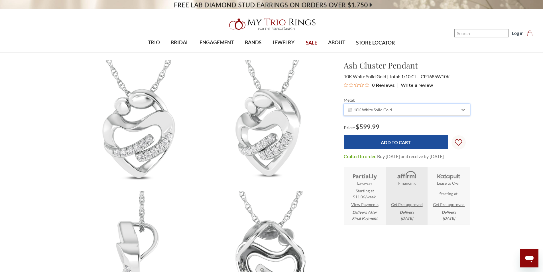
click at [389, 108] on span "10K White Solid Gold" at bounding box center [370, 109] width 44 height 5
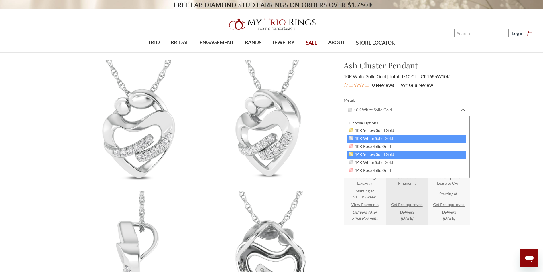
click at [366, 152] on span "14K Yellow Solid Gold" at bounding box center [372, 154] width 45 height 5
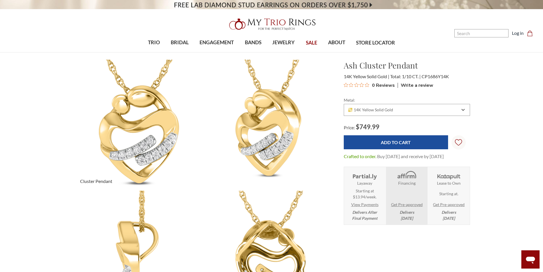
drag, startPoint x: 155, startPoint y: 127, endPoint x: 141, endPoint y: 96, distance: 34.0
click at [141, 96] on img at bounding box center [138, 124] width 143 height 143
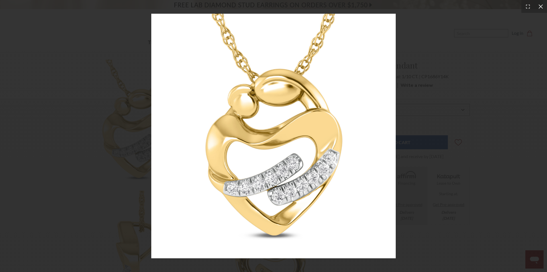
click at [543, 7] on icon at bounding box center [541, 7] width 6 height 6
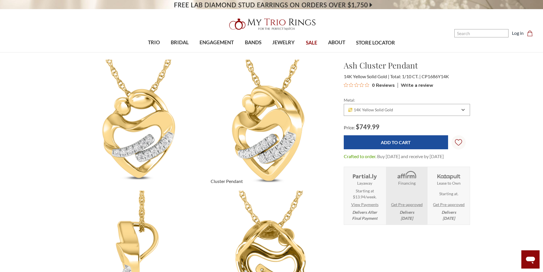
click at [279, 134] on img at bounding box center [269, 124] width 143 height 143
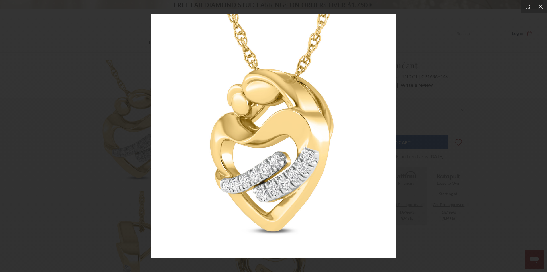
click at [538, 8] on icon at bounding box center [541, 7] width 6 height 6
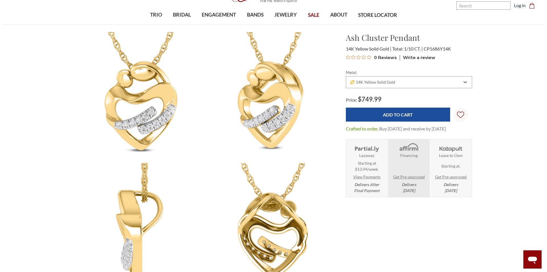
scroll to position [114, 0]
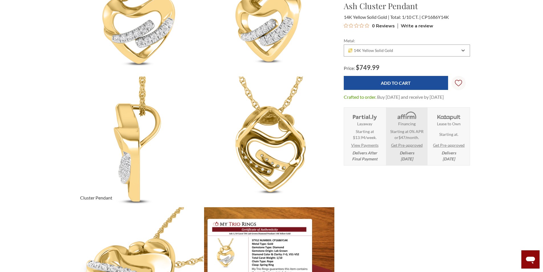
click at [127, 135] on img at bounding box center [138, 141] width 143 height 143
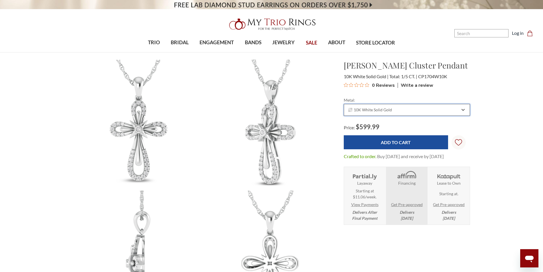
click at [357, 108] on span "10K White Solid Gold" at bounding box center [370, 109] width 44 height 5
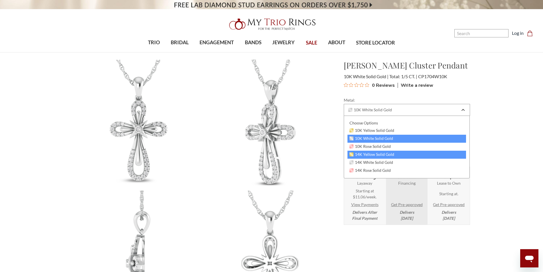
click at [359, 155] on span "14K Yellow Solid Gold" at bounding box center [372, 154] width 45 height 5
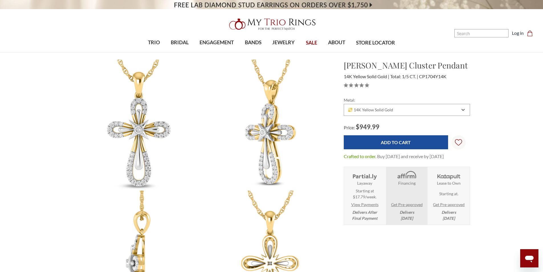
click at [143, 129] on img at bounding box center [138, 124] width 143 height 143
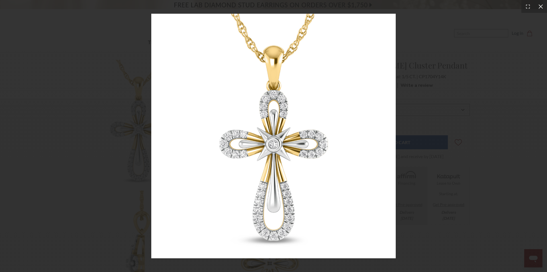
click at [542, 9] on icon at bounding box center [541, 7] width 6 height 6
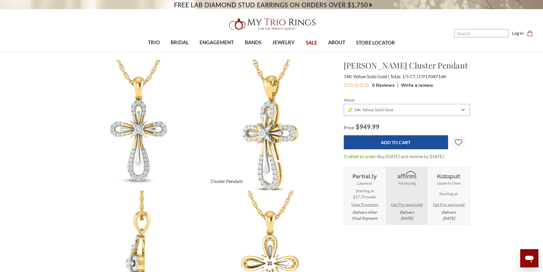
click at [251, 124] on img at bounding box center [269, 124] width 143 height 143
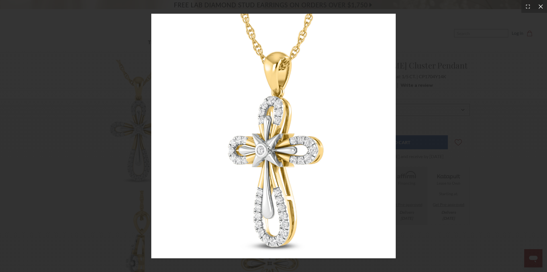
click at [538, 7] on icon at bounding box center [541, 7] width 6 height 6
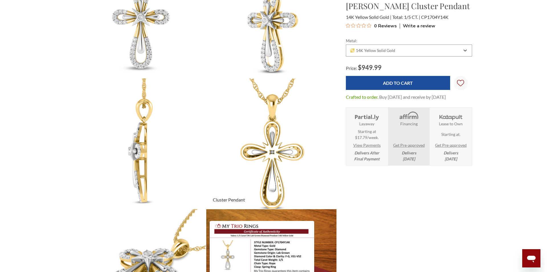
scroll to position [114, 0]
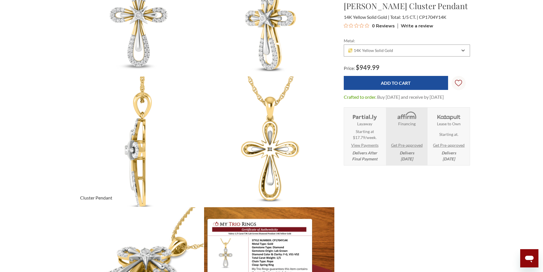
click at [139, 145] on img at bounding box center [138, 141] width 143 height 143
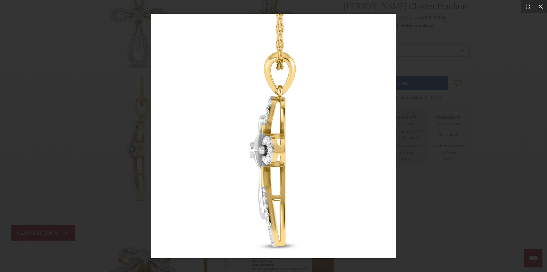
click at [539, 5] on icon at bounding box center [541, 7] width 6 height 6
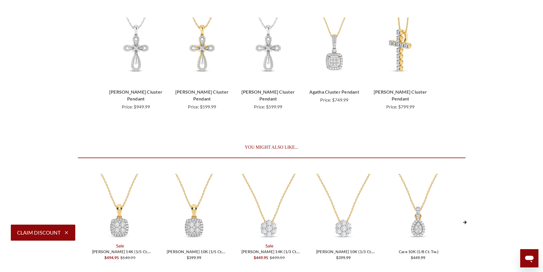
scroll to position [1454, 0]
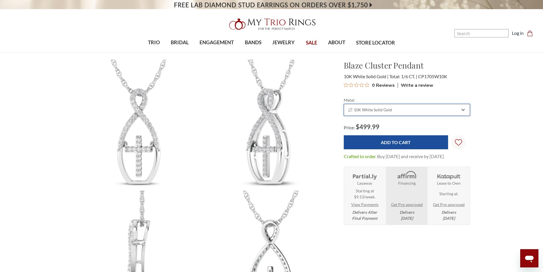
click at [375, 110] on span "10K White Solid Gold" at bounding box center [370, 109] width 44 height 5
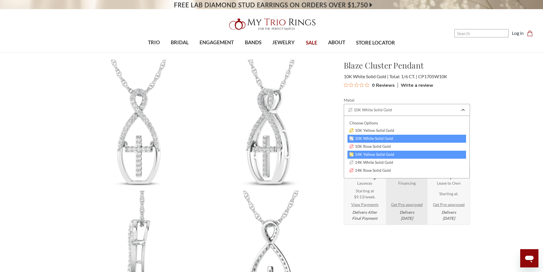
click at [360, 153] on span "14K Yellow Solid Gold" at bounding box center [372, 154] width 45 height 5
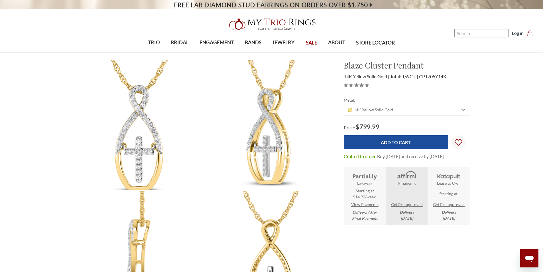
click at [143, 131] on img at bounding box center [138, 124] width 143 height 143
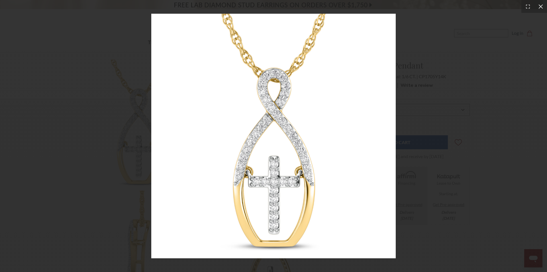
click at [538, 8] on icon at bounding box center [541, 7] width 6 height 6
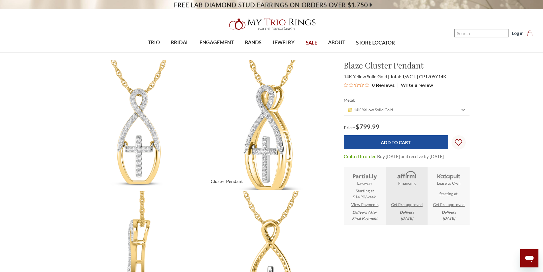
click at [264, 115] on img at bounding box center [269, 124] width 143 height 143
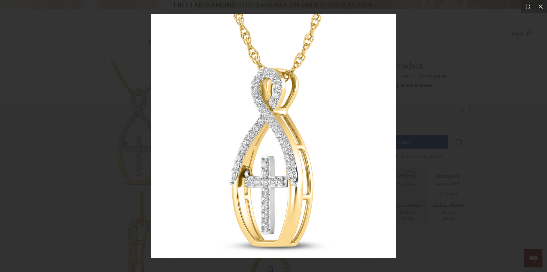
click at [539, 3] on div at bounding box center [541, 6] width 13 height 13
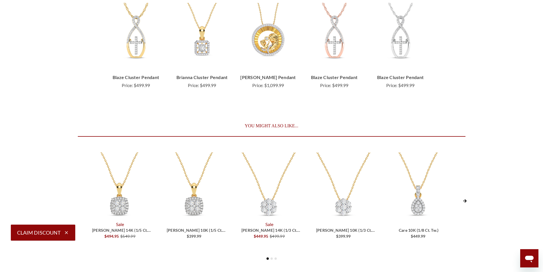
scroll to position [1454, 0]
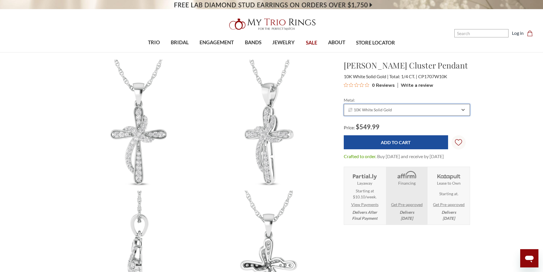
click at [368, 109] on span "10K White Solid Gold" at bounding box center [370, 109] width 44 height 5
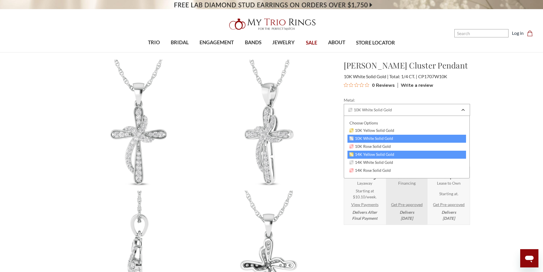
click at [359, 155] on span "14K Yellow Solid Gold" at bounding box center [372, 154] width 45 height 5
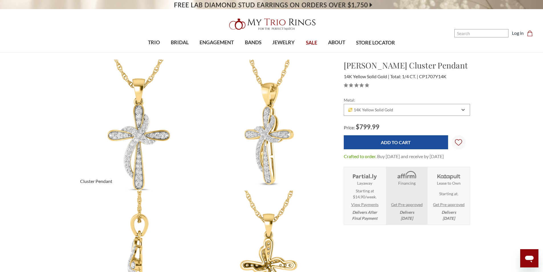
click at [134, 120] on img at bounding box center [138, 124] width 143 height 143
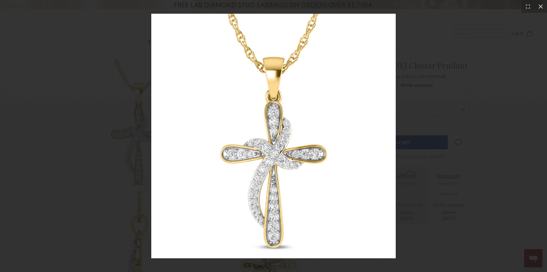
click at [541, 4] on icon at bounding box center [541, 7] width 6 height 6
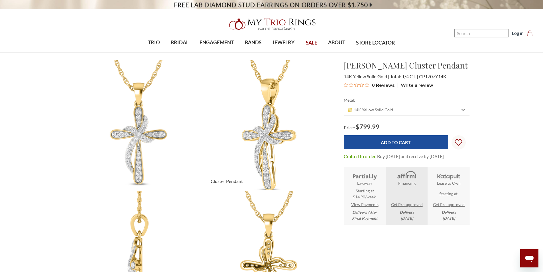
click at [263, 116] on img at bounding box center [269, 124] width 143 height 143
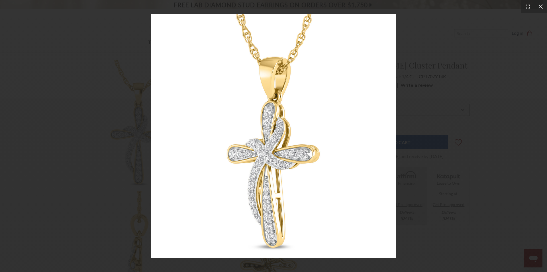
click at [538, 5] on icon at bounding box center [541, 7] width 6 height 6
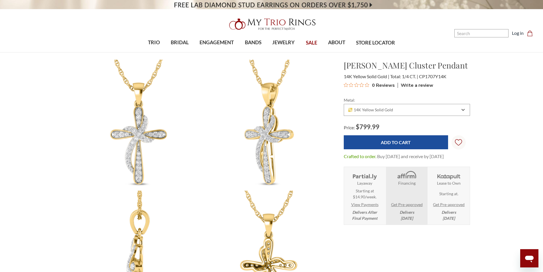
click at [144, 229] on img at bounding box center [138, 255] width 143 height 143
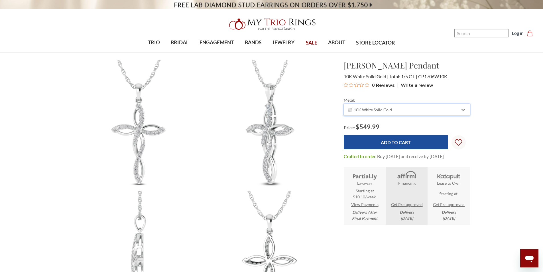
click at [373, 107] on div "10K White Solid Gold" at bounding box center [407, 110] width 126 height 12
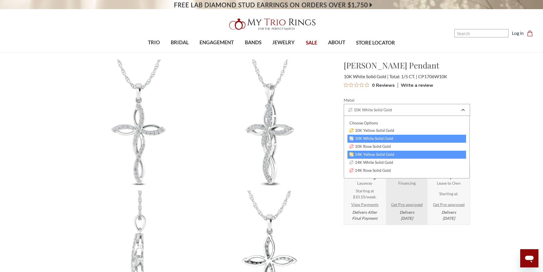
click at [364, 154] on span "14K Yellow Solid Gold" at bounding box center [372, 154] width 45 height 5
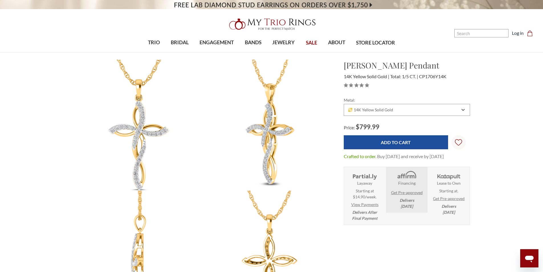
click at [129, 126] on img at bounding box center [138, 124] width 143 height 143
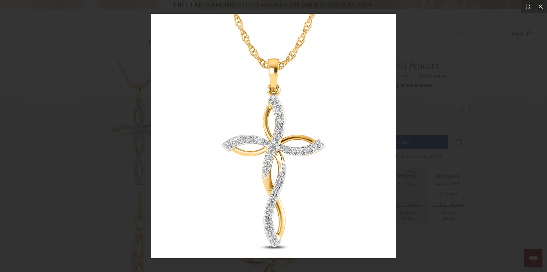
click at [540, 4] on icon at bounding box center [541, 7] width 6 height 6
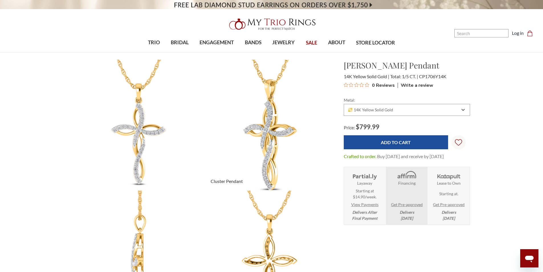
click at [263, 119] on img at bounding box center [269, 124] width 143 height 143
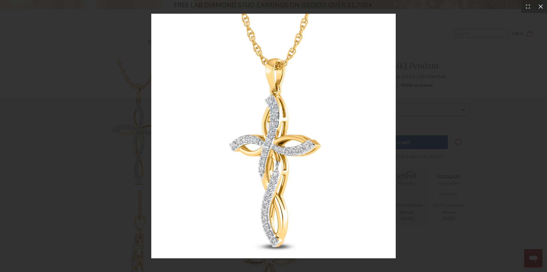
click at [541, 5] on icon at bounding box center [541, 7] width 6 height 6
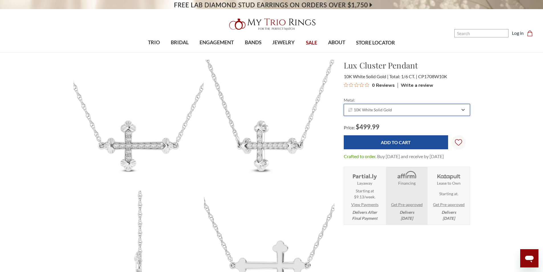
click at [371, 108] on span "10K White Solid Gold" at bounding box center [370, 109] width 44 height 5
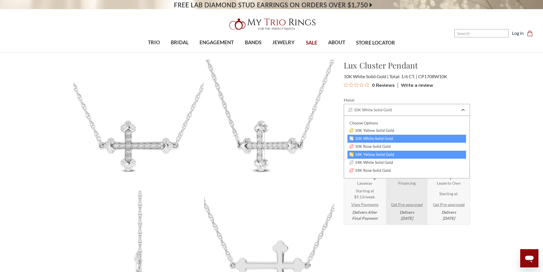
click at [361, 155] on span "14K Yellow Solid Gold" at bounding box center [372, 154] width 45 height 5
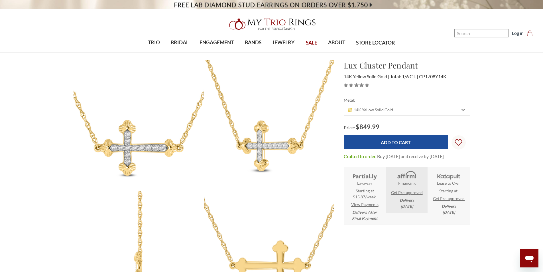
click at [142, 143] on img at bounding box center [138, 124] width 143 height 143
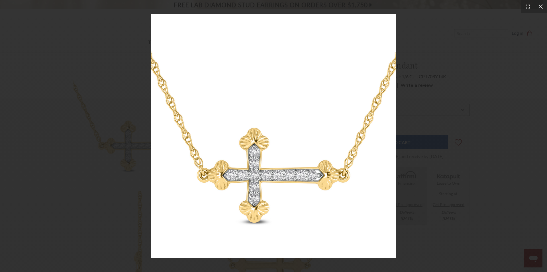
click at [543, 7] on icon at bounding box center [541, 7] width 6 height 6
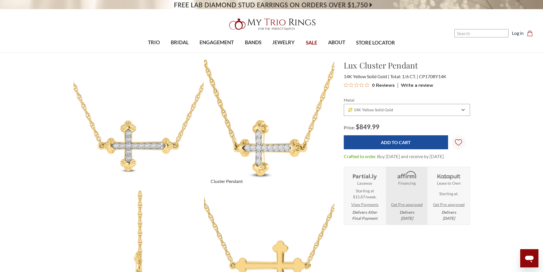
click at [253, 127] on img at bounding box center [269, 124] width 143 height 143
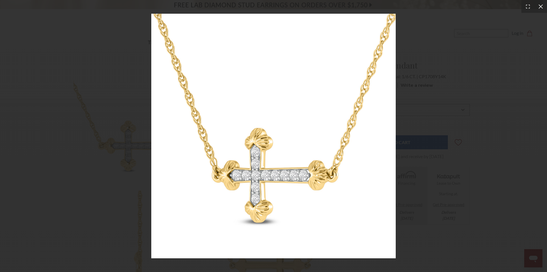
click at [540, 7] on icon at bounding box center [541, 6] width 4 height 4
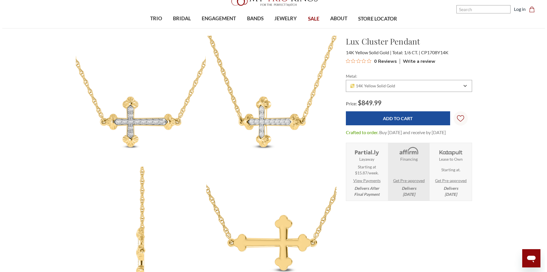
scroll to position [114, 0]
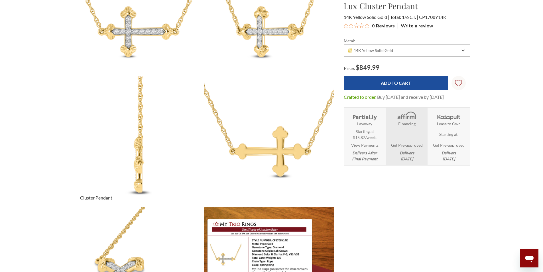
click at [142, 145] on img at bounding box center [138, 141] width 143 height 143
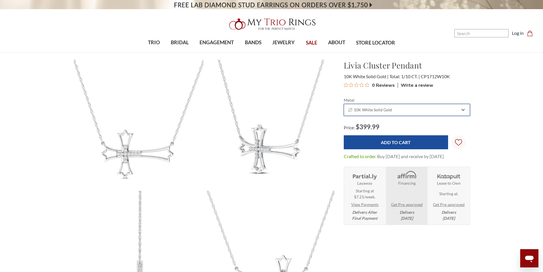
click at [366, 108] on span "10K White Solid Gold" at bounding box center [370, 109] width 44 height 5
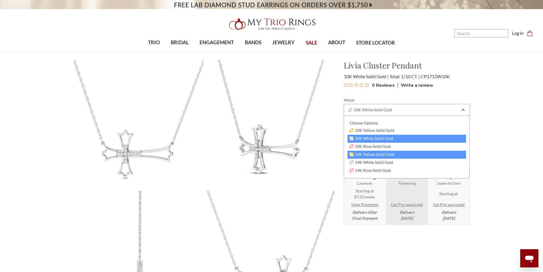
click at [366, 152] on span "14K Yellow Solid Gold" at bounding box center [372, 154] width 45 height 5
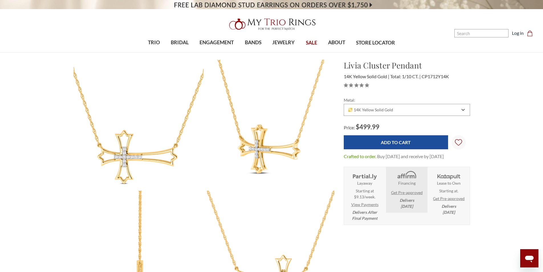
click at [139, 137] on img at bounding box center [138, 124] width 143 height 143
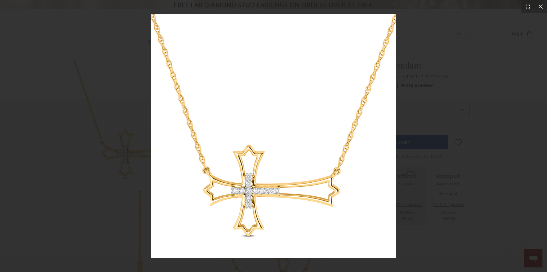
click at [540, 7] on icon at bounding box center [541, 7] width 6 height 6
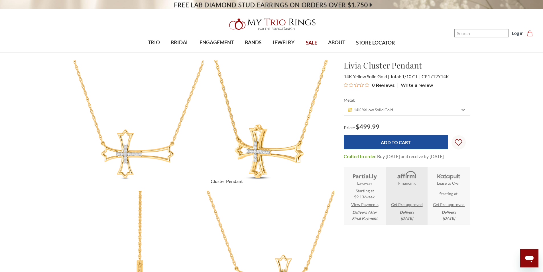
click at [287, 141] on img at bounding box center [269, 124] width 143 height 143
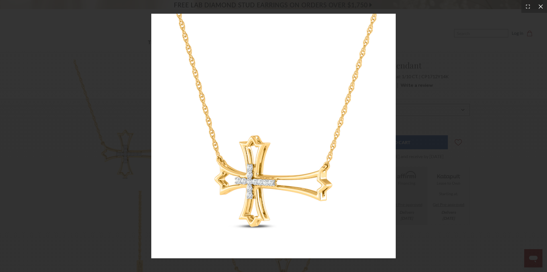
click at [543, 8] on icon at bounding box center [541, 7] width 6 height 6
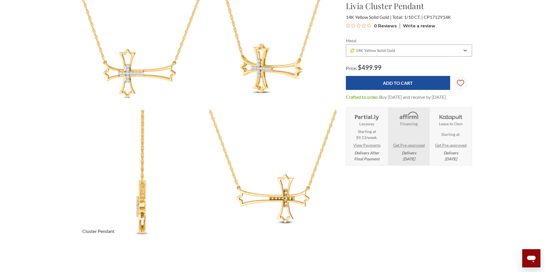
scroll to position [86, 0]
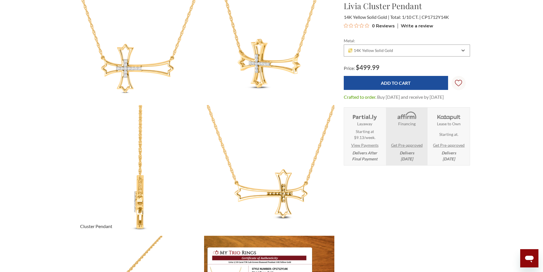
click at [157, 179] on img at bounding box center [138, 169] width 143 height 143
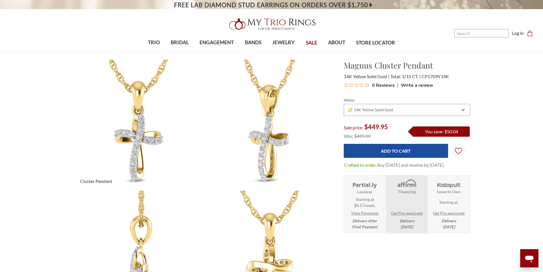
drag, startPoint x: 139, startPoint y: 139, endPoint x: 131, endPoint y: 132, distance: 9.9
click at [131, 132] on img at bounding box center [138, 124] width 143 height 143
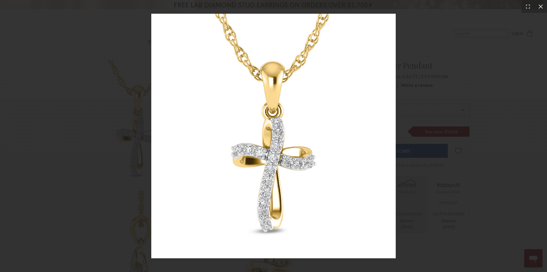
click at [543, 4] on icon at bounding box center [541, 7] width 6 height 6
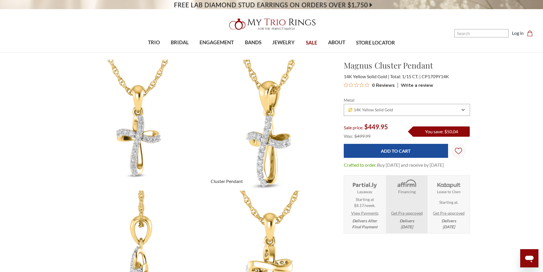
click at [258, 118] on img at bounding box center [269, 124] width 143 height 143
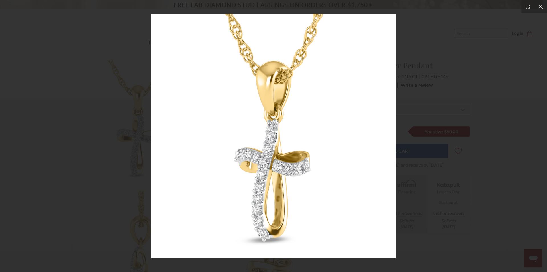
click at [543, 7] on icon at bounding box center [541, 7] width 6 height 6
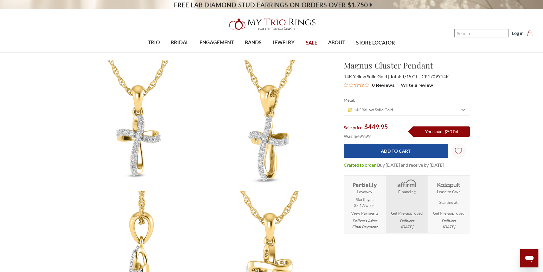
click at [143, 227] on img at bounding box center [138, 255] width 143 height 143
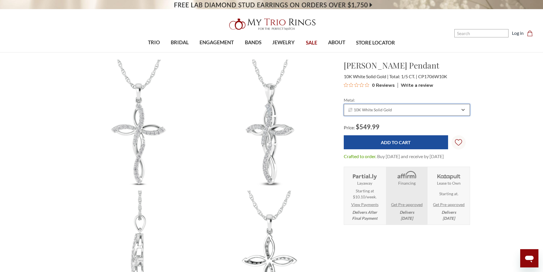
click at [377, 107] on span "10K White Solid Gold" at bounding box center [370, 109] width 44 height 5
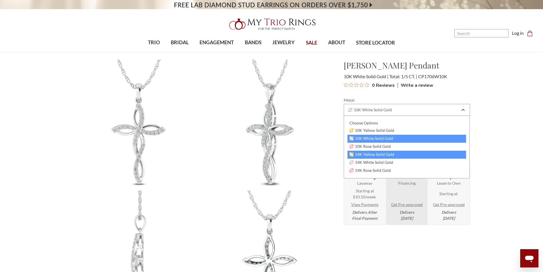
click at [361, 156] on span "14K Yellow Solid Gold" at bounding box center [372, 154] width 45 height 5
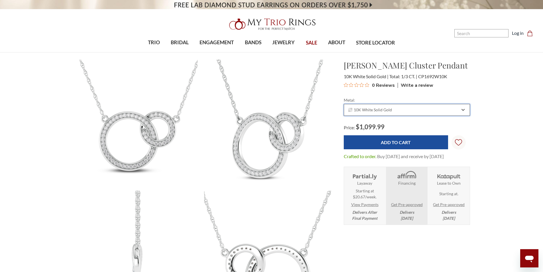
click at [369, 107] on span "10K White Solid Gold" at bounding box center [370, 109] width 44 height 5
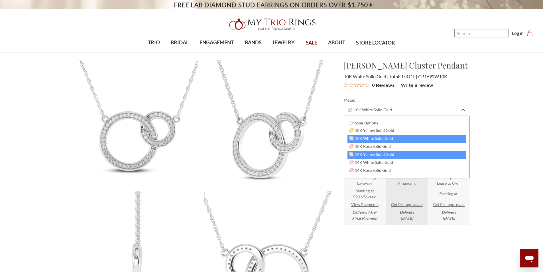
click at [361, 156] on span "14K Yellow Solid Gold" at bounding box center [372, 154] width 45 height 5
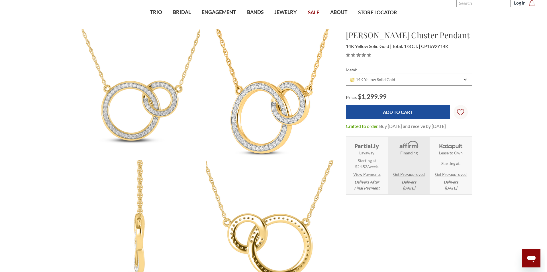
scroll to position [29, 0]
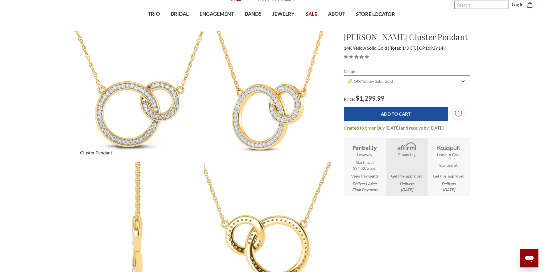
click at [136, 103] on img at bounding box center [138, 96] width 143 height 143
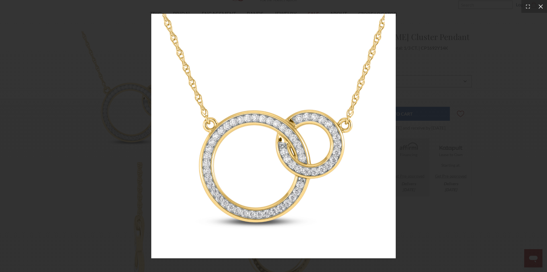
click at [539, 7] on icon at bounding box center [541, 7] width 6 height 6
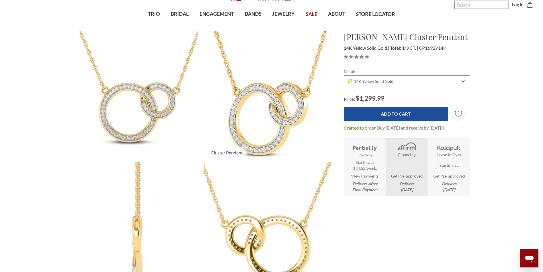
click at [274, 111] on img at bounding box center [269, 96] width 143 height 143
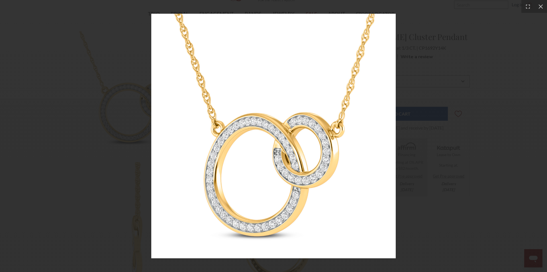
scroll to position [0, 0]
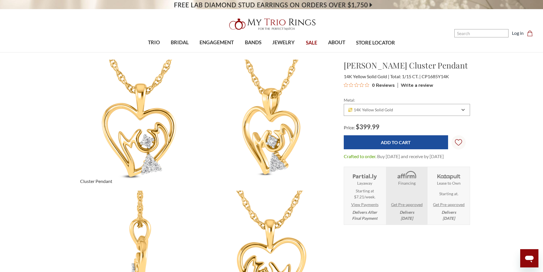
click at [137, 120] on img at bounding box center [138, 124] width 143 height 143
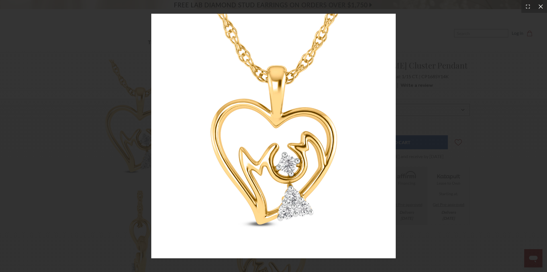
click at [543, 7] on icon at bounding box center [541, 7] width 6 height 6
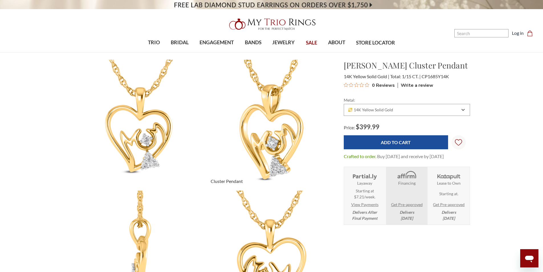
click at [269, 108] on img at bounding box center [269, 124] width 143 height 143
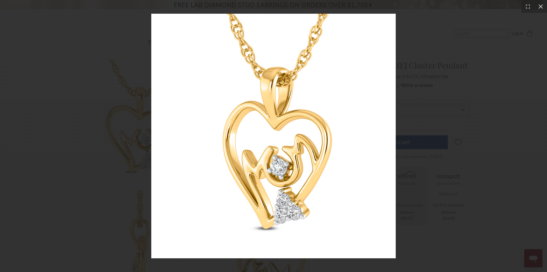
click at [539, 8] on icon at bounding box center [541, 7] width 6 height 6
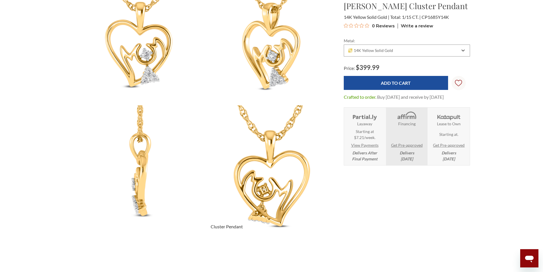
scroll to position [86, 0]
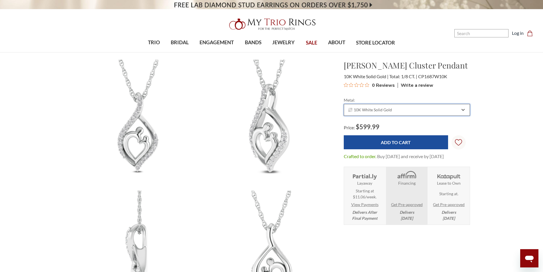
click at [377, 108] on span "10K White Solid Gold" at bounding box center [370, 109] width 44 height 5
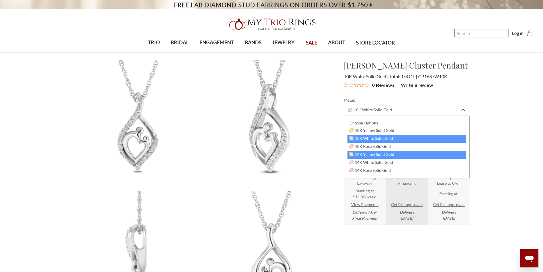
click at [361, 153] on span "14K Yellow Solid Gold" at bounding box center [372, 154] width 45 height 5
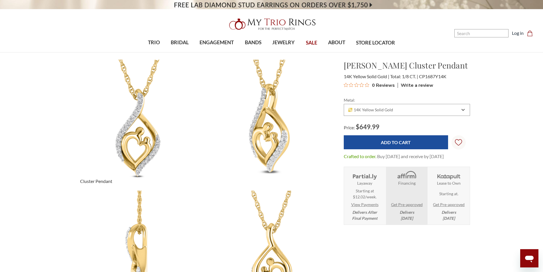
click at [149, 120] on img at bounding box center [138, 124] width 143 height 143
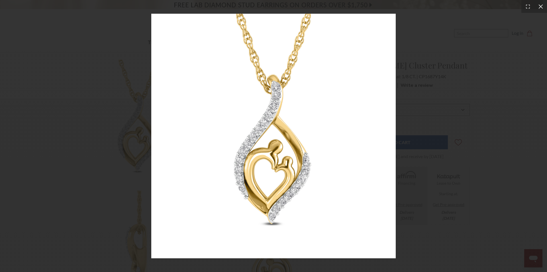
click at [541, 5] on icon at bounding box center [541, 7] width 6 height 6
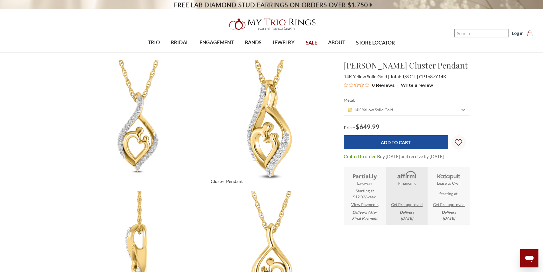
click at [267, 125] on img at bounding box center [269, 124] width 143 height 143
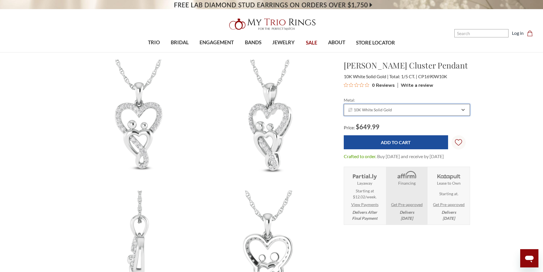
click at [367, 109] on span "10K White Solid Gold" at bounding box center [370, 109] width 44 height 5
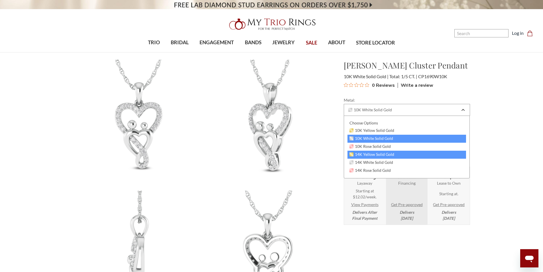
click at [358, 154] on span "14K Yellow Solid Gold" at bounding box center [372, 154] width 45 height 5
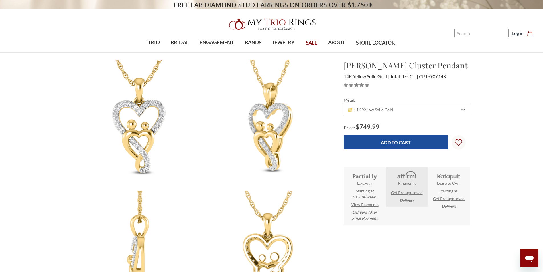
click at [146, 124] on img at bounding box center [138, 124] width 143 height 143
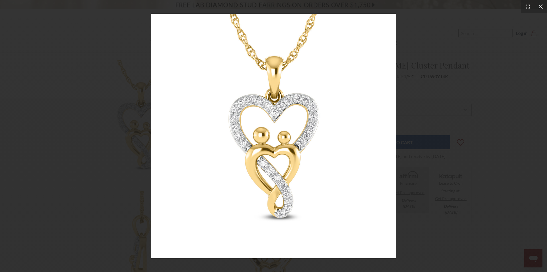
click at [537, 6] on div at bounding box center [541, 6] width 13 height 13
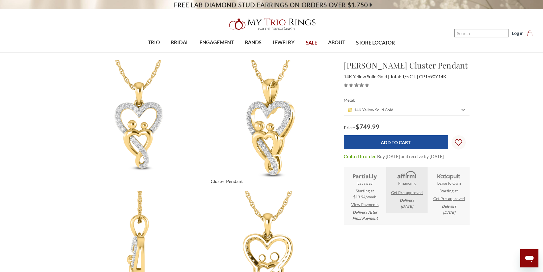
click at [273, 126] on img at bounding box center [269, 124] width 143 height 143
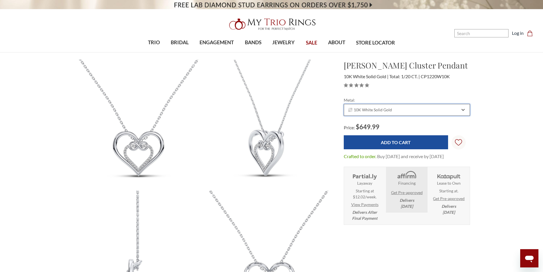
click at [366, 108] on span "10K White Solid Gold" at bounding box center [370, 109] width 44 height 5
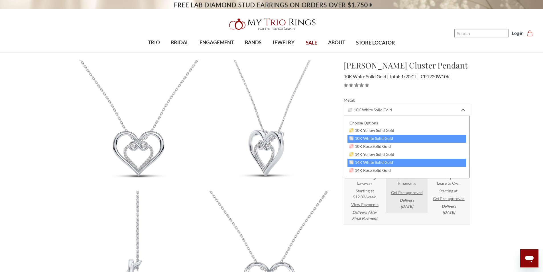
click at [367, 159] on div "14K White Solid Gold" at bounding box center [407, 163] width 119 height 8
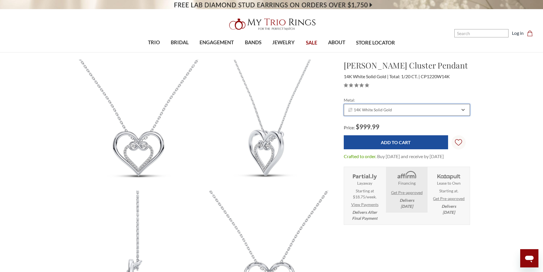
click at [382, 108] on span "14K White Solid Gold" at bounding box center [370, 109] width 44 height 5
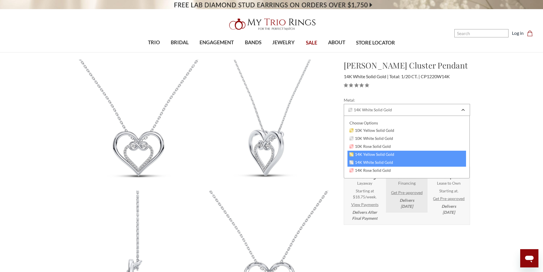
click at [363, 152] on span "14K Yellow Solid Gold" at bounding box center [372, 154] width 45 height 5
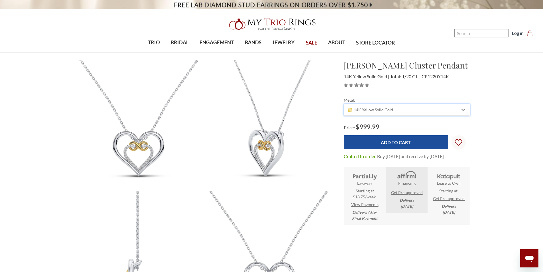
click at [397, 107] on div "14K Yellow Solid Gold" at bounding box center [407, 110] width 126 height 12
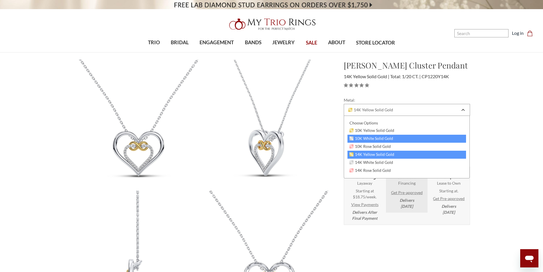
click at [367, 137] on span "10K White Solid Gold" at bounding box center [372, 138] width 44 height 5
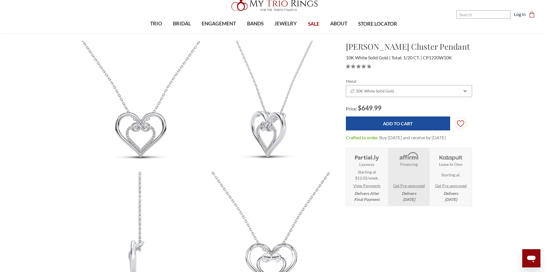
scroll to position [29, 0]
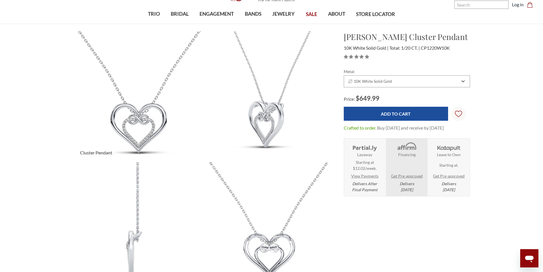
drag, startPoint x: 129, startPoint y: 110, endPoint x: 127, endPoint y: 100, distance: 10.2
click at [127, 100] on img at bounding box center [138, 96] width 143 height 143
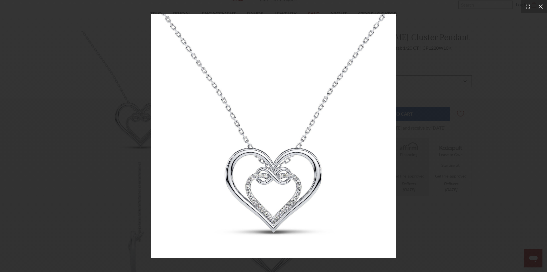
click at [540, 5] on icon at bounding box center [541, 6] width 4 height 4
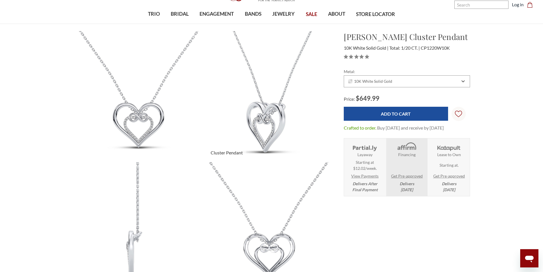
click at [255, 115] on img at bounding box center [269, 96] width 143 height 143
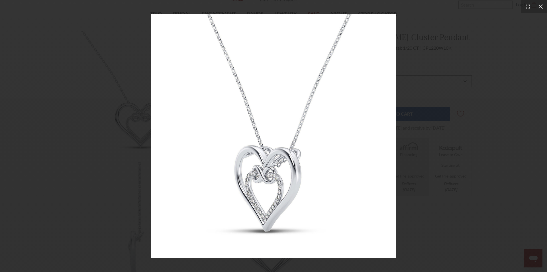
click at [541, 6] on icon at bounding box center [541, 6] width 4 height 4
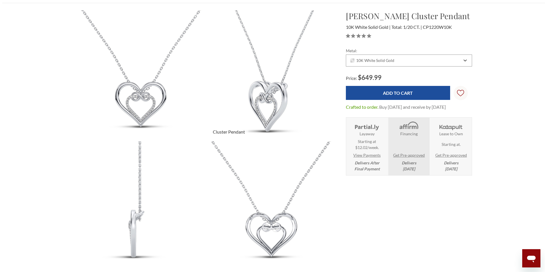
scroll to position [114, 0]
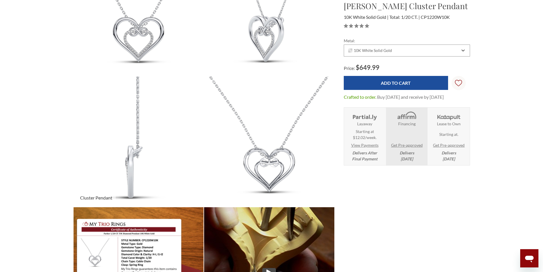
click at [129, 154] on img at bounding box center [138, 141] width 143 height 143
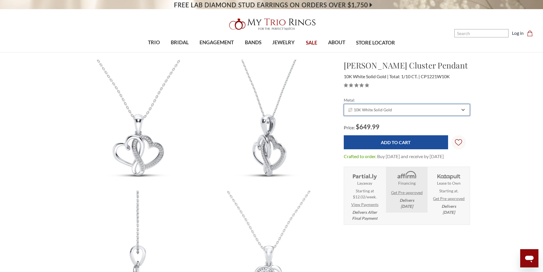
click at [386, 114] on div "10K White Solid Gold" at bounding box center [407, 110] width 126 height 12
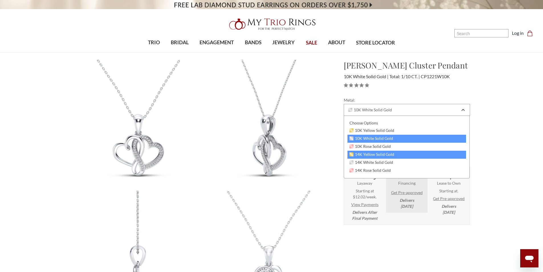
click at [366, 155] on span "14K Yellow Solid Gold" at bounding box center [372, 154] width 45 height 5
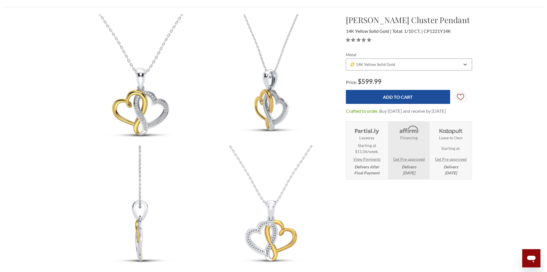
scroll to position [57, 0]
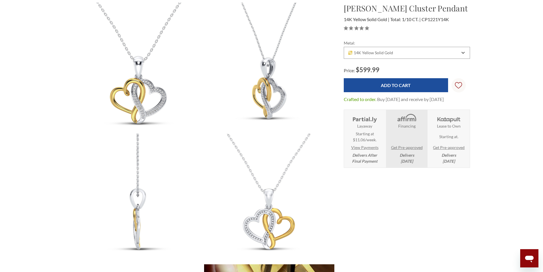
click at [130, 87] on img at bounding box center [138, 67] width 143 height 143
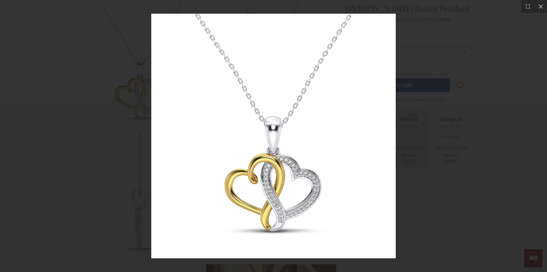
click at [304, 129] on img at bounding box center [273, 136] width 245 height 245
click at [539, 7] on icon at bounding box center [541, 7] width 6 height 6
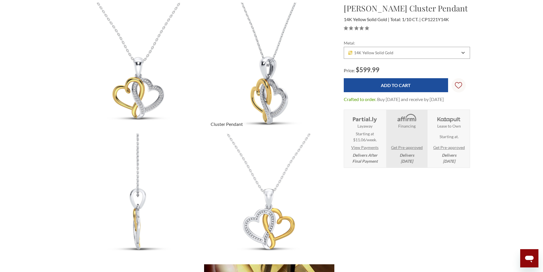
click at [268, 98] on img at bounding box center [269, 67] width 143 height 143
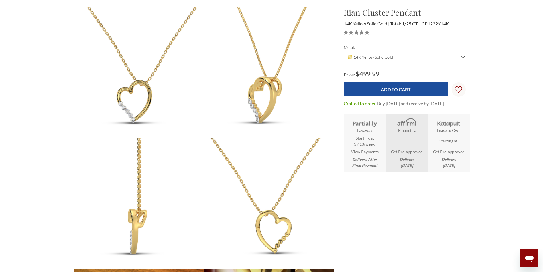
scroll to position [38, 0]
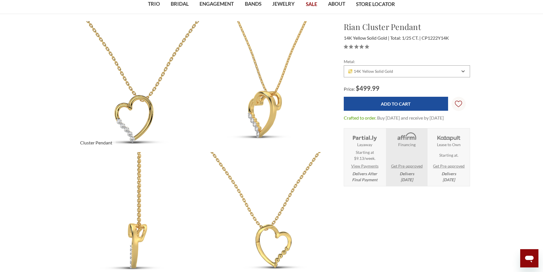
click at [146, 105] on img at bounding box center [138, 86] width 143 height 143
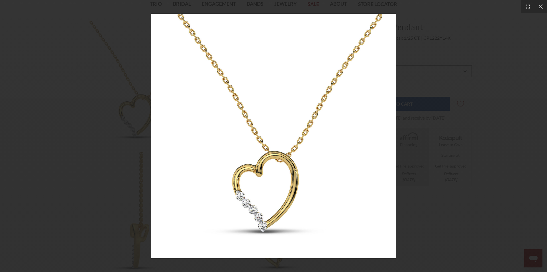
click at [282, 121] on img at bounding box center [273, 136] width 245 height 245
click at [543, 6] on icon at bounding box center [541, 7] width 6 height 6
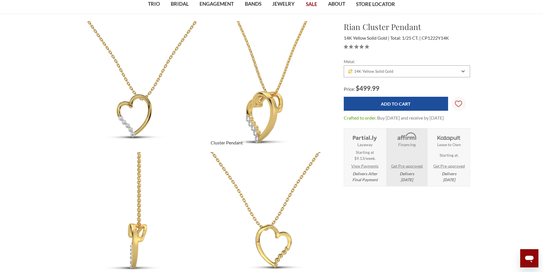
click at [283, 107] on img at bounding box center [269, 86] width 143 height 143
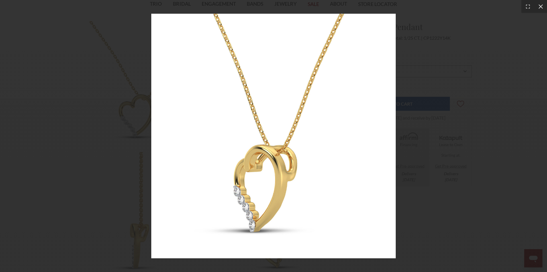
click at [539, 8] on icon at bounding box center [541, 6] width 4 height 4
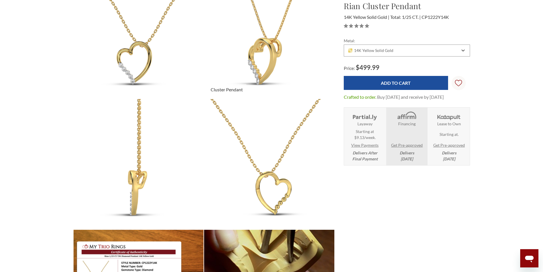
scroll to position [96, 0]
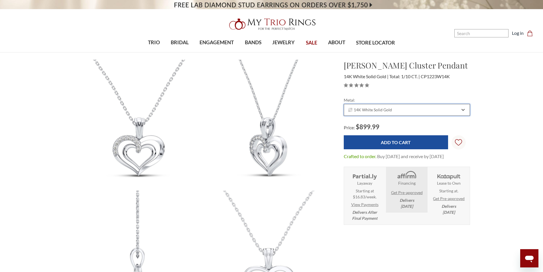
click at [385, 113] on div "14K White Solid Gold" at bounding box center [407, 110] width 126 height 12
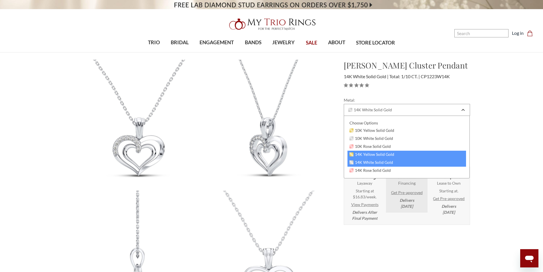
click at [368, 156] on span "14K Yellow Solid Gold" at bounding box center [372, 154] width 45 height 5
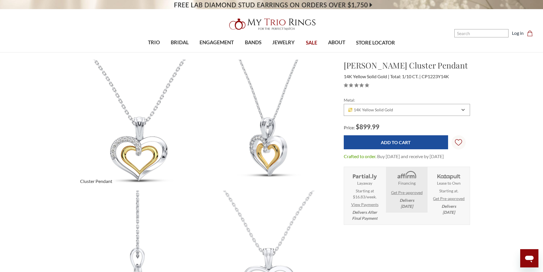
click at [146, 143] on img at bounding box center [138, 124] width 143 height 143
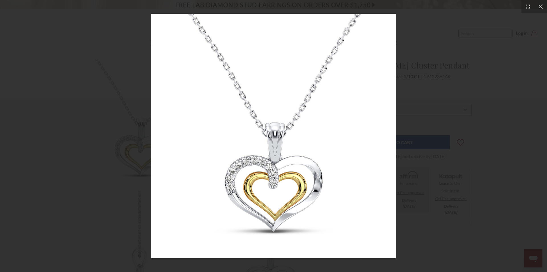
click at [257, 136] on img at bounding box center [273, 136] width 245 height 245
click at [543, 5] on icon at bounding box center [541, 7] width 6 height 6
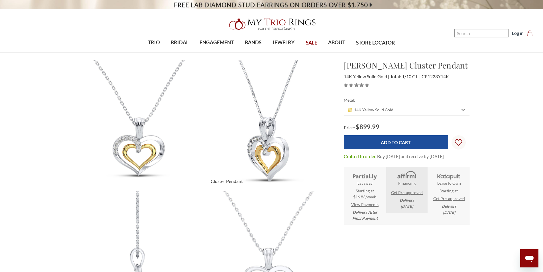
click at [269, 131] on img at bounding box center [269, 124] width 143 height 143
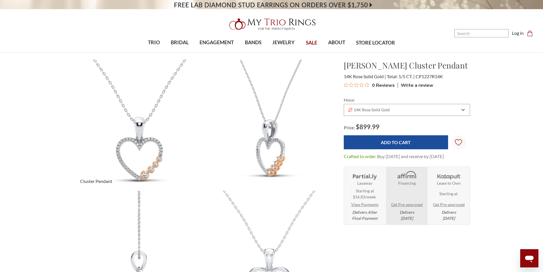
click at [131, 143] on img at bounding box center [138, 124] width 143 height 143
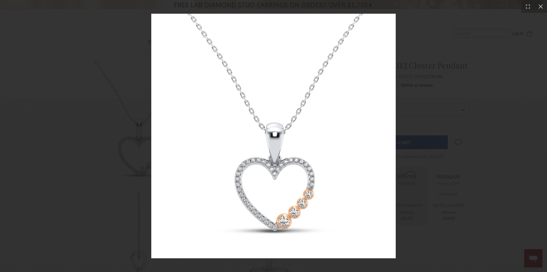
click at [252, 137] on img at bounding box center [273, 136] width 245 height 245
click at [542, 6] on icon at bounding box center [541, 7] width 6 height 6
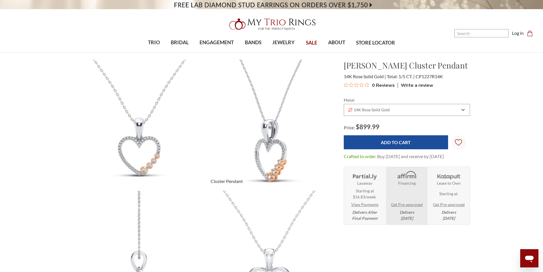
click at [262, 134] on img at bounding box center [269, 124] width 143 height 143
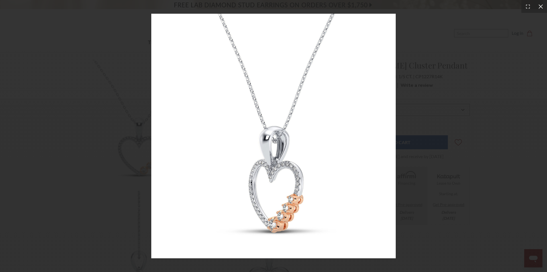
click at [543, 3] on div at bounding box center [541, 6] width 13 height 13
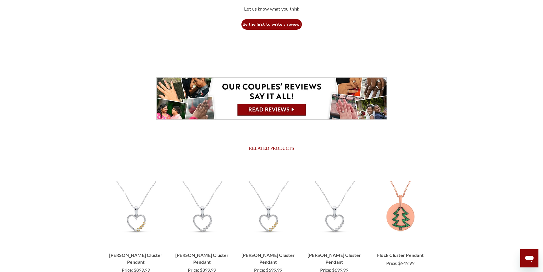
scroll to position [1340, 0]
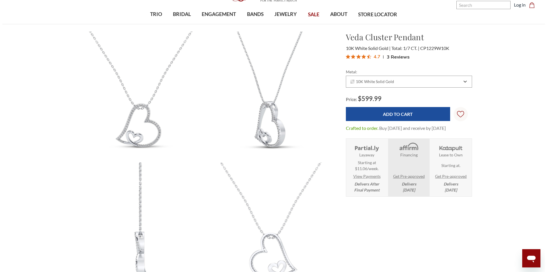
scroll to position [86, 0]
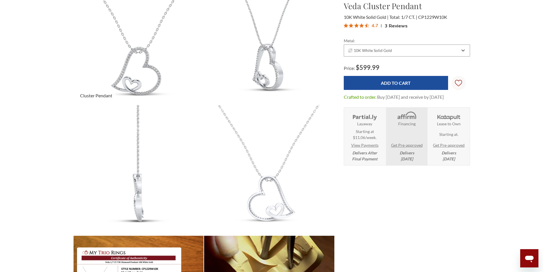
click at [142, 64] on img at bounding box center [138, 39] width 143 height 143
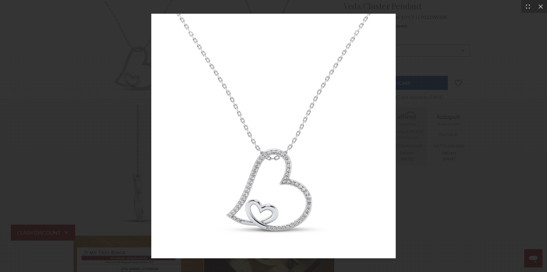
click at [280, 141] on img at bounding box center [273, 136] width 245 height 245
click at [539, 7] on icon at bounding box center [541, 7] width 6 height 6
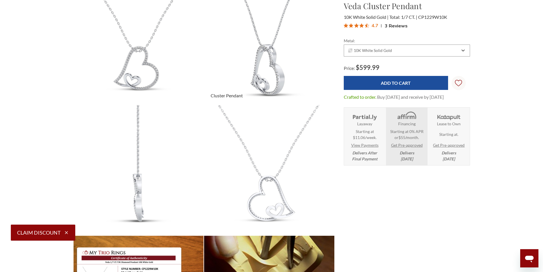
click at [263, 79] on img at bounding box center [269, 39] width 143 height 143
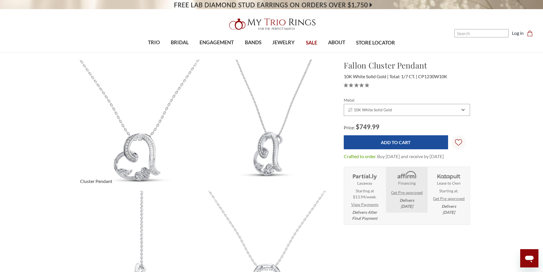
click at [136, 147] on img at bounding box center [138, 124] width 143 height 143
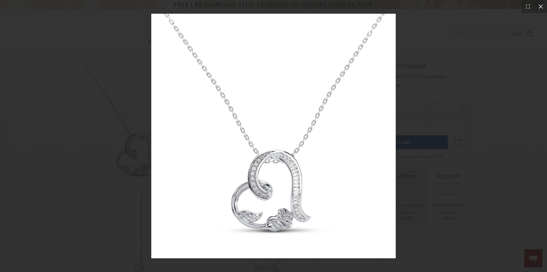
click at [540, 7] on icon at bounding box center [541, 7] width 6 height 6
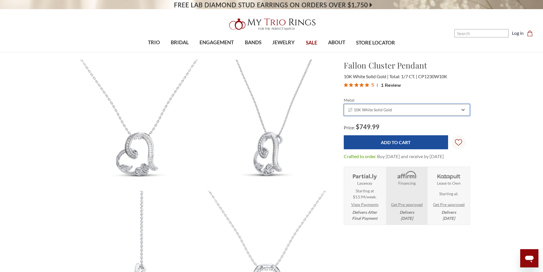
click at [393, 107] on div "10K White Solid Gold" at bounding box center [407, 110] width 126 height 12
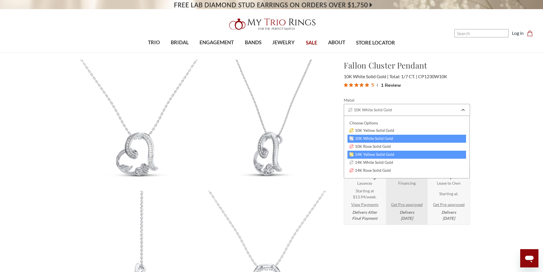
click at [359, 155] on span "14K Yellow Solid Gold" at bounding box center [372, 154] width 45 height 5
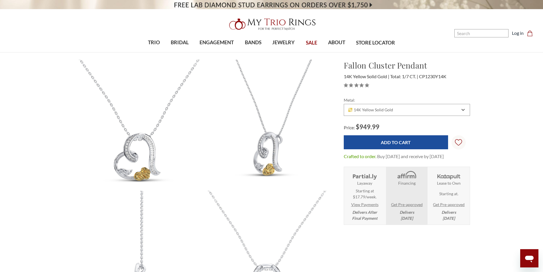
click at [148, 141] on img at bounding box center [138, 124] width 143 height 143
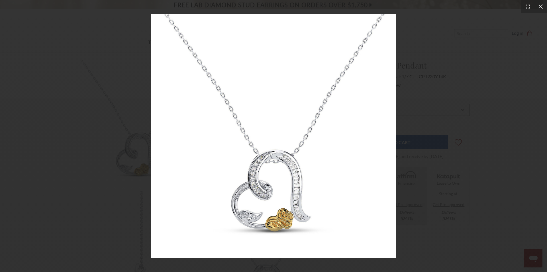
click at [540, 9] on icon at bounding box center [541, 7] width 6 height 6
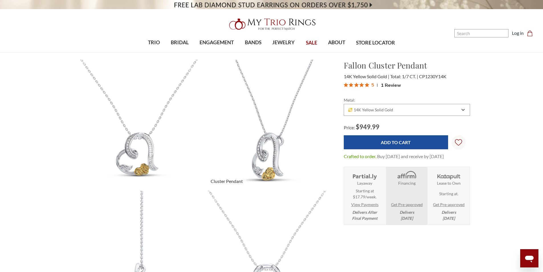
click at [277, 157] on img at bounding box center [269, 124] width 143 height 143
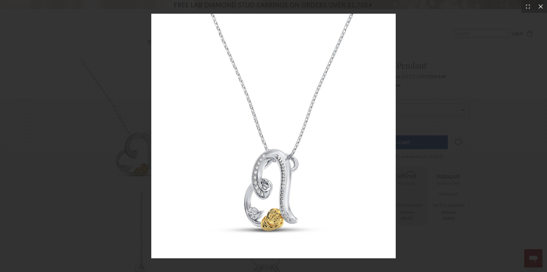
click at [539, 6] on icon at bounding box center [541, 7] width 6 height 6
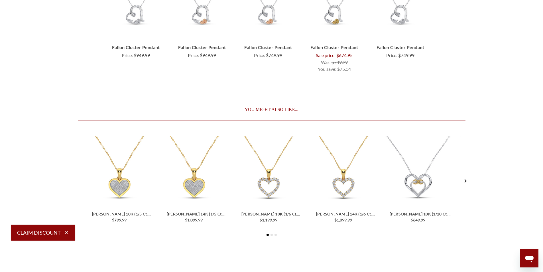
scroll to position [1568, 0]
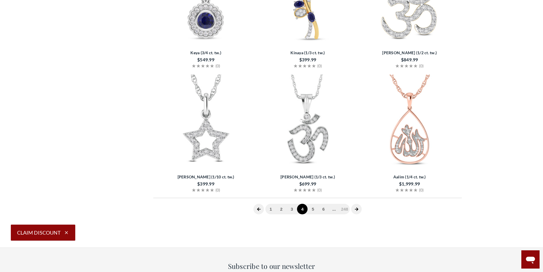
scroll to position [1144, 0]
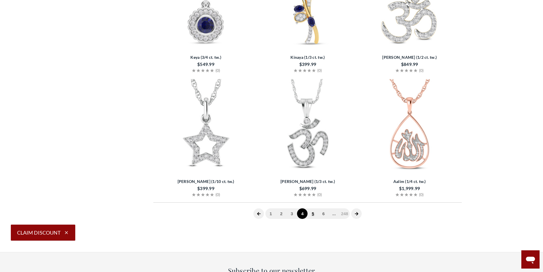
click at [312, 214] on link "5" at bounding box center [313, 213] width 11 height 11
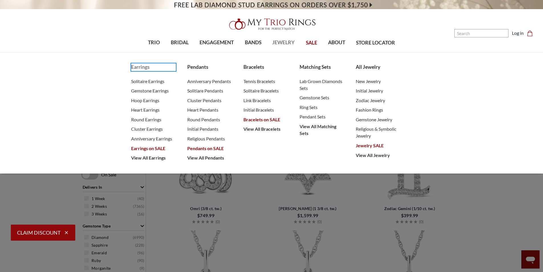
click at [140, 66] on span "Earrings" at bounding box center [153, 66] width 45 height 7
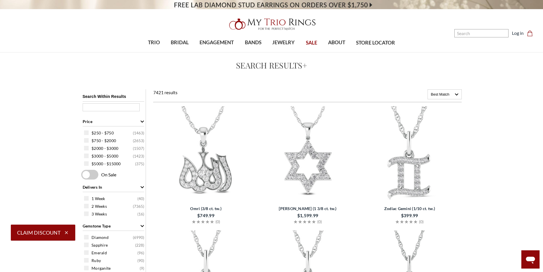
click at [266, 23] on img at bounding box center [271, 24] width 91 height 18
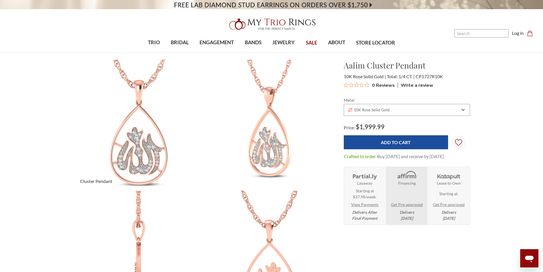
click at [135, 136] on img at bounding box center [138, 124] width 143 height 143
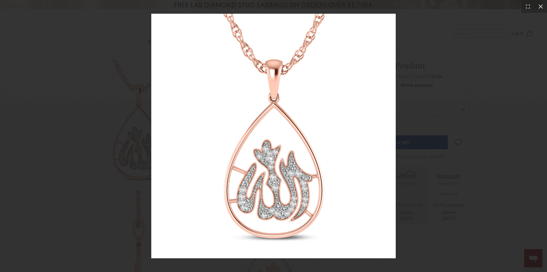
click at [543, 6] on icon at bounding box center [541, 7] width 6 height 6
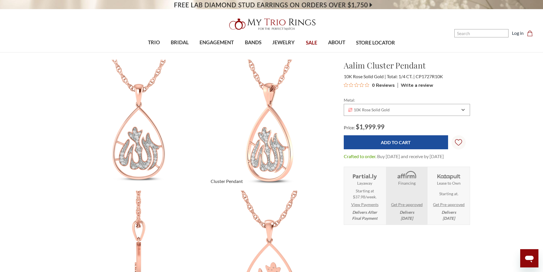
click at [272, 145] on img at bounding box center [269, 124] width 143 height 143
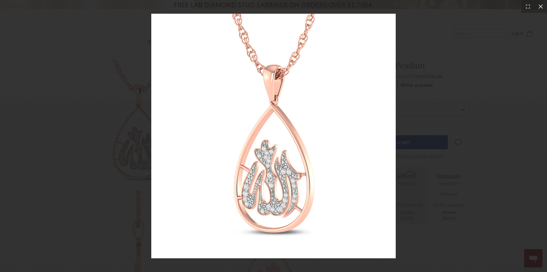
click at [540, 9] on icon at bounding box center [541, 7] width 6 height 6
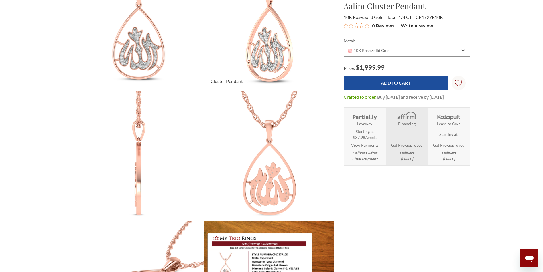
scroll to position [114, 0]
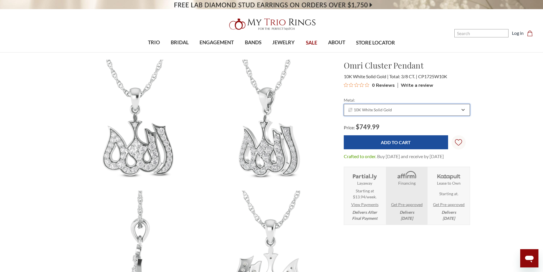
click at [371, 109] on span "10K White Solid Gold" at bounding box center [370, 109] width 44 height 5
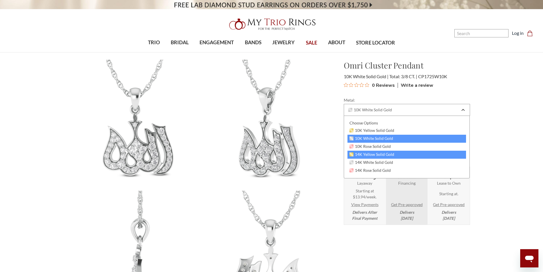
click at [358, 156] on span "14K Yellow Solid Gold" at bounding box center [372, 154] width 45 height 5
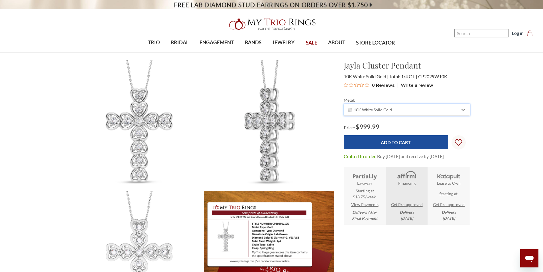
click at [366, 111] on span "10K White Solid Gold" at bounding box center [370, 109] width 44 height 5
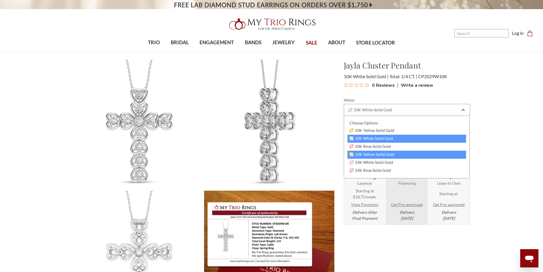
click at [358, 155] on span "14K Yellow Solid Gold" at bounding box center [372, 154] width 45 height 5
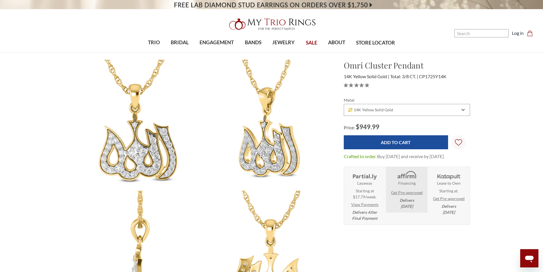
click at [138, 125] on img at bounding box center [138, 124] width 143 height 143
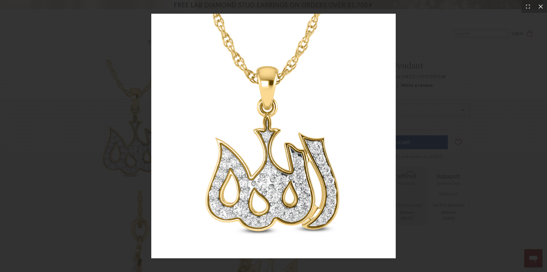
click at [541, 6] on icon at bounding box center [541, 6] width 4 height 4
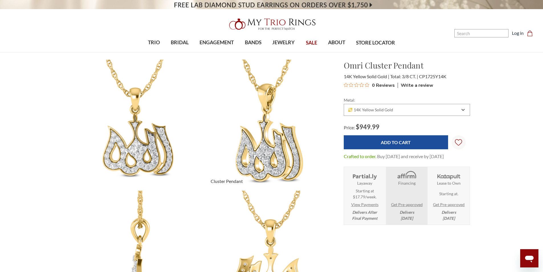
click at [273, 138] on img at bounding box center [269, 124] width 143 height 143
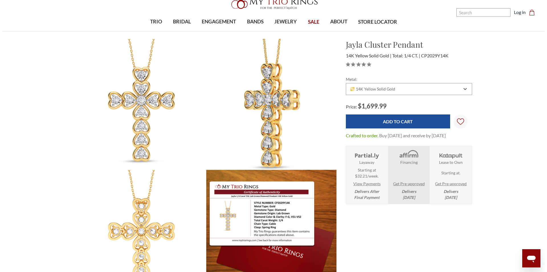
scroll to position [114, 0]
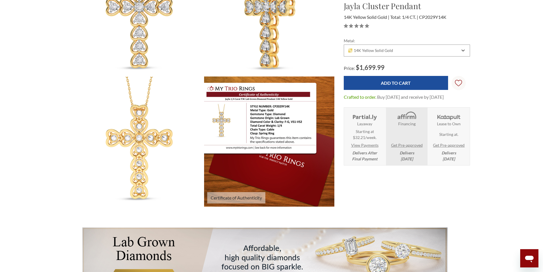
click at [226, 118] on img at bounding box center [269, 141] width 143 height 143
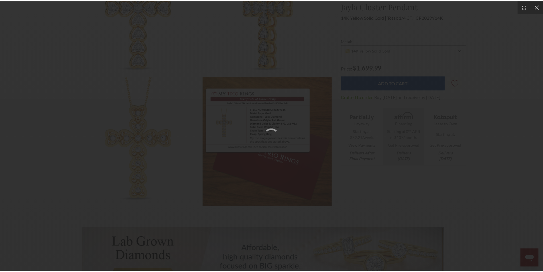
scroll to position [0, 0]
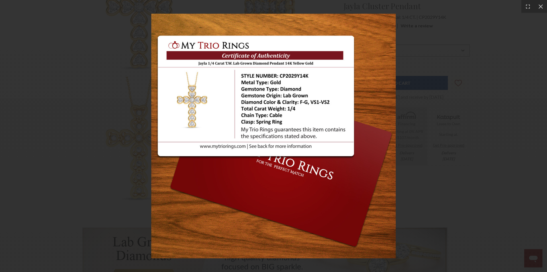
click at [113, 120] on div at bounding box center [273, 136] width 547 height 272
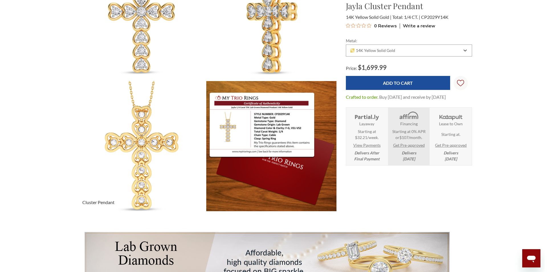
scroll to position [29, 0]
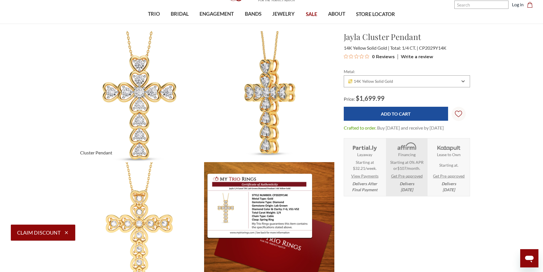
click at [153, 99] on img at bounding box center [138, 96] width 143 height 143
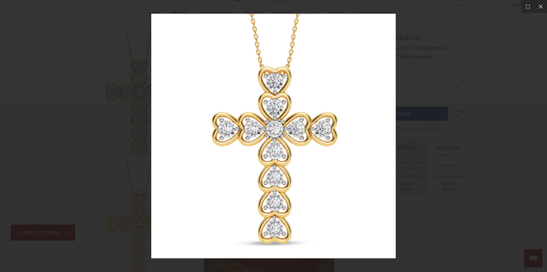
click at [282, 121] on img at bounding box center [273, 136] width 245 height 245
click at [543, 5] on icon at bounding box center [541, 7] width 6 height 6
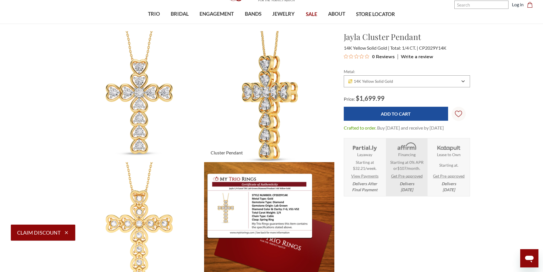
click at [284, 98] on img at bounding box center [269, 96] width 143 height 143
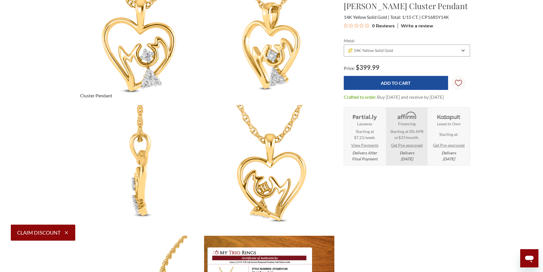
click at [149, 55] on img at bounding box center [138, 39] width 143 height 143
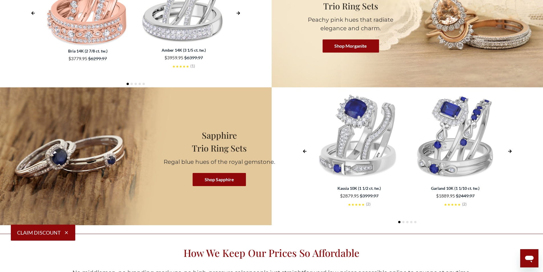
scroll to position [1425, 0]
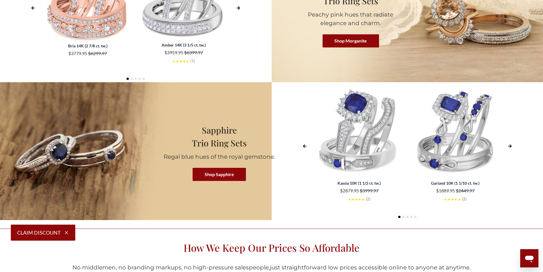
click at [505, 145] on div "Kassia 10K (1 1/2 ct. tw.) $2879.95 $3999.97 5.0 ( 2 ) Garland 10K (1 1/10 ct. …" at bounding box center [407, 145] width 198 height 126
click at [509, 145] on icon "Right Arrow" at bounding box center [510, 146] width 4 height 4
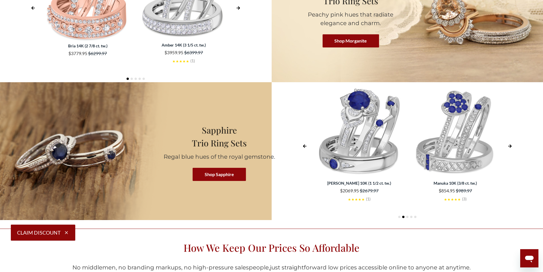
click at [510, 145] on icon "Right Arrow" at bounding box center [509, 145] width 3 height 3
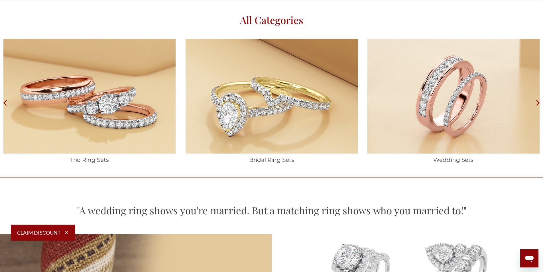
scroll to position [912, 0]
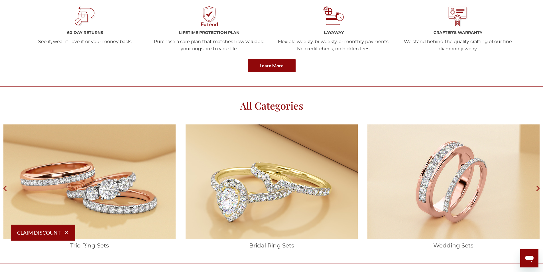
click at [539, 187] on icon at bounding box center [538, 187] width 10 height 127
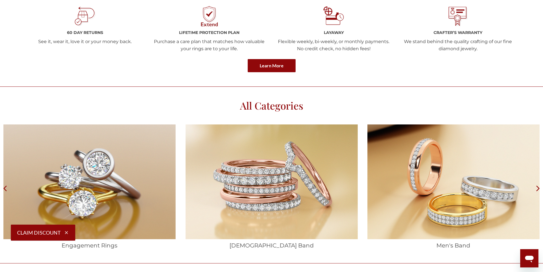
click at [538, 188] on icon at bounding box center [538, 187] width 10 height 127
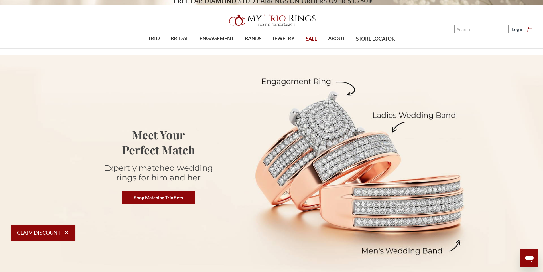
scroll to position [0, 0]
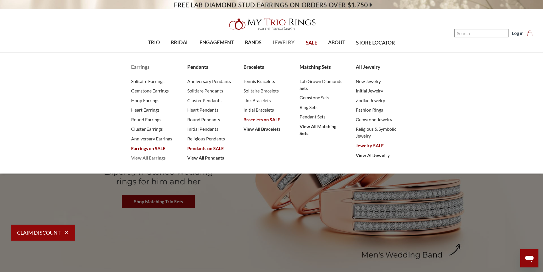
click at [139, 159] on span "View All Earrings" at bounding box center [153, 157] width 45 height 7
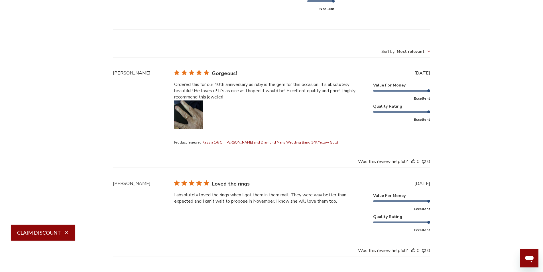
scroll to position [2195, 0]
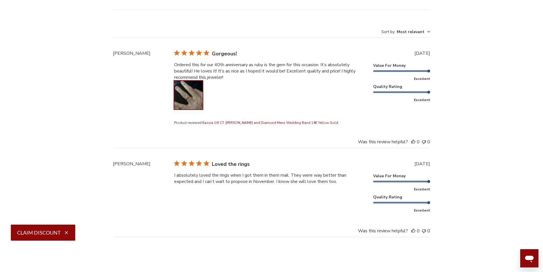
click at [185, 82] on button "Image of review by Jacqueline L. on April 20, 25 number 1" at bounding box center [188, 95] width 29 height 29
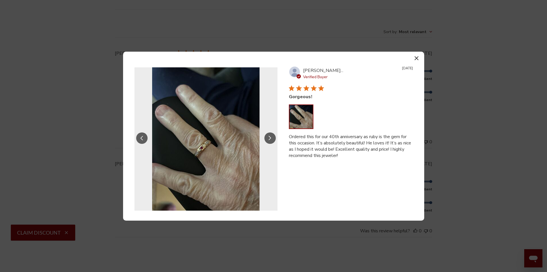
click at [269, 139] on icon "Slide Controls" at bounding box center [270, 138] width 3 height 5
click at [418, 60] on button "button" at bounding box center [417, 58] width 8 height 8
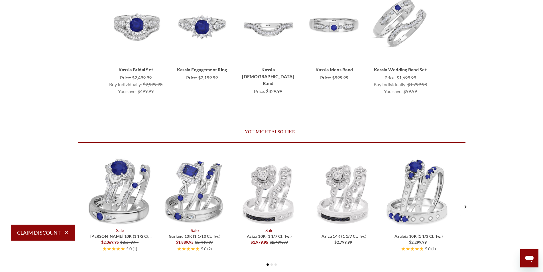
scroll to position [2623, 0]
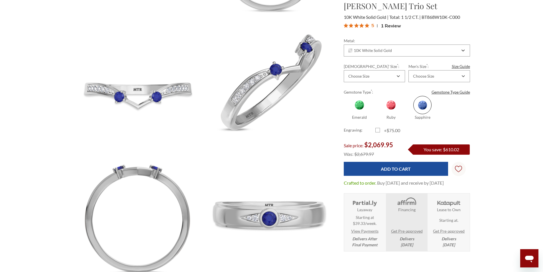
scroll to position [314, 0]
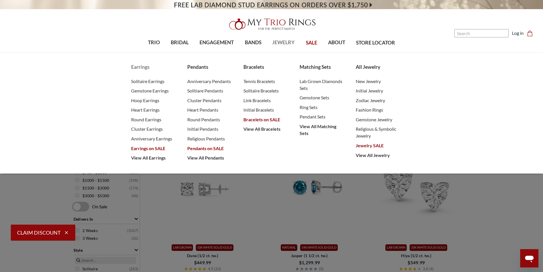
click at [154, 147] on span "Earrings on SALE" at bounding box center [153, 148] width 45 height 7
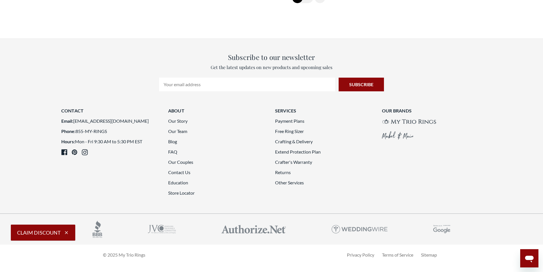
scroll to position [1311, 0]
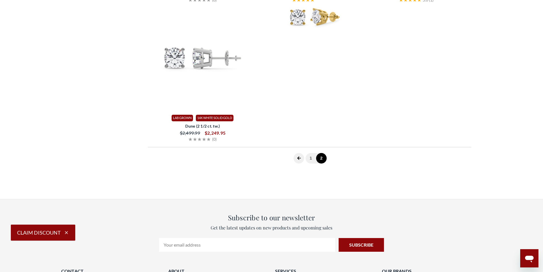
scroll to position [599, 0]
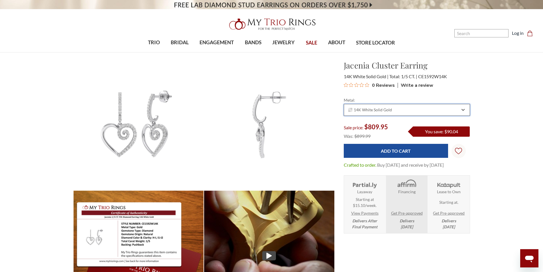
click at [380, 106] on div "14K White Solid Gold" at bounding box center [407, 110] width 126 height 12
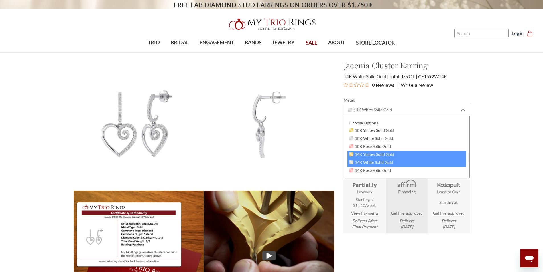
click at [361, 152] on span "14K Yellow Solid Gold" at bounding box center [372, 154] width 45 height 5
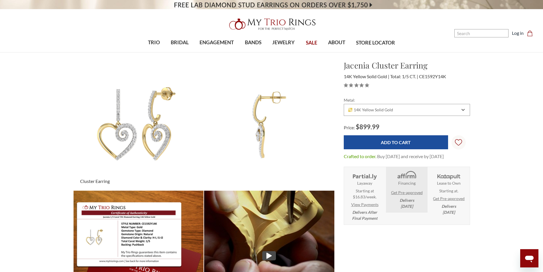
click at [153, 130] on img at bounding box center [138, 124] width 143 height 143
